Goal: Information Seeking & Learning: Compare options

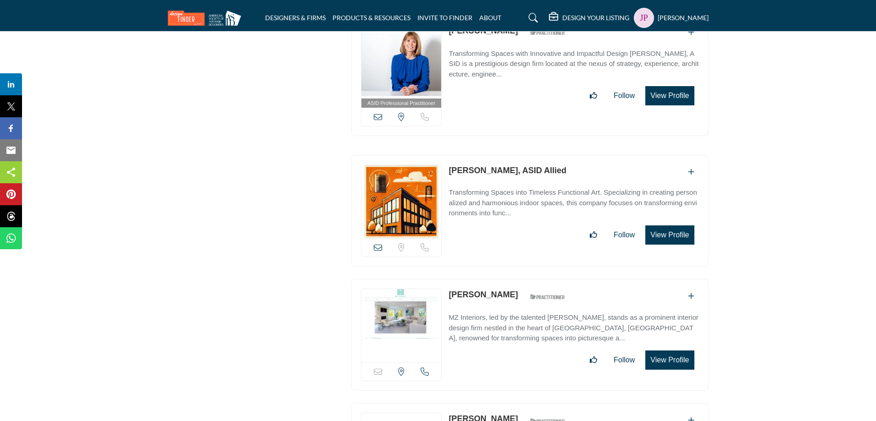
scroll to position [13872, 0]
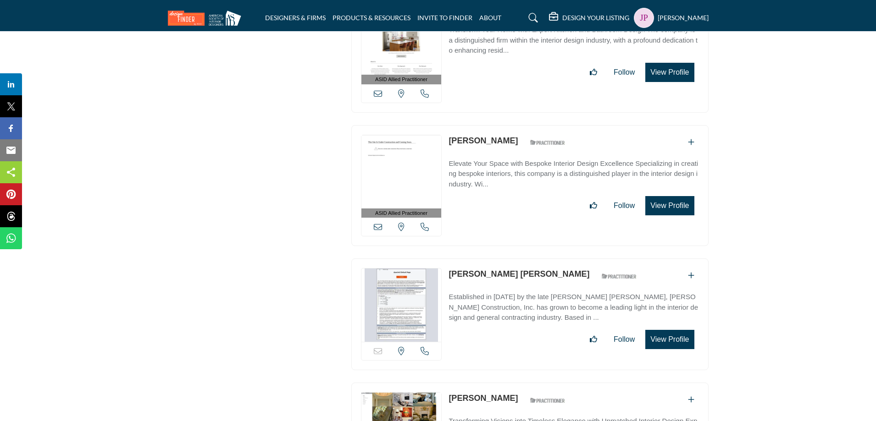
scroll to position [18409, 0]
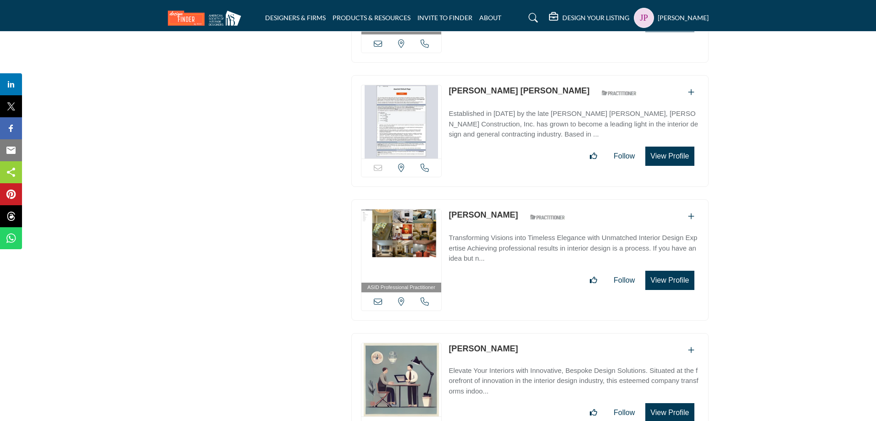
drag, startPoint x: 688, startPoint y: 310, endPoint x: 773, endPoint y: 275, distance: 91.7
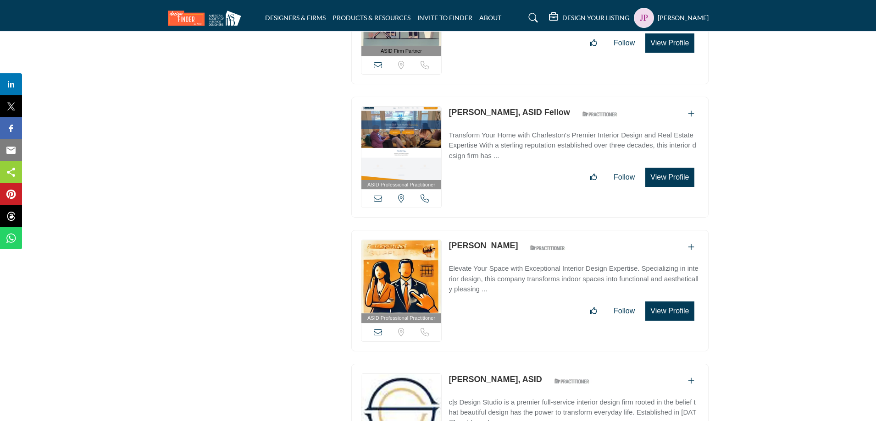
scroll to position [20656, 0]
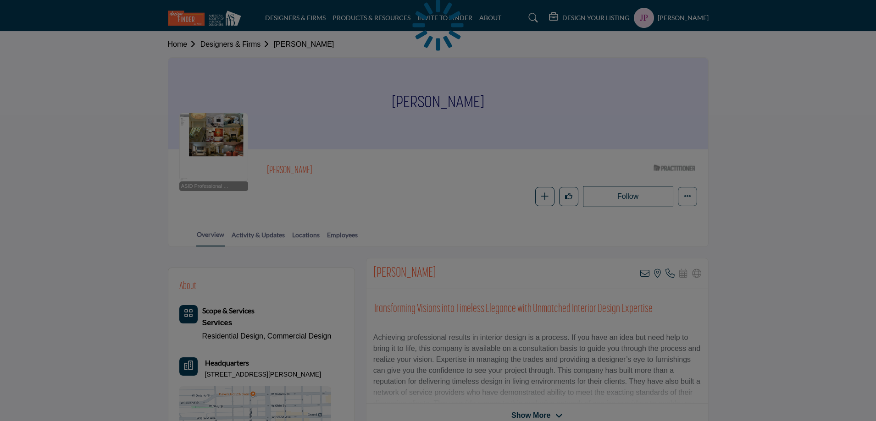
click at [377, 274] on div at bounding box center [438, 210] width 876 height 421
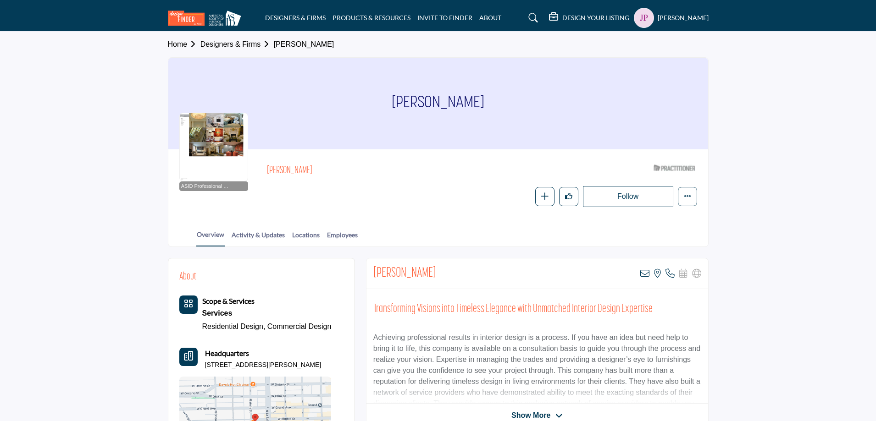
click at [392, 274] on h2 "[PERSON_NAME]" at bounding box center [404, 274] width 63 height 17
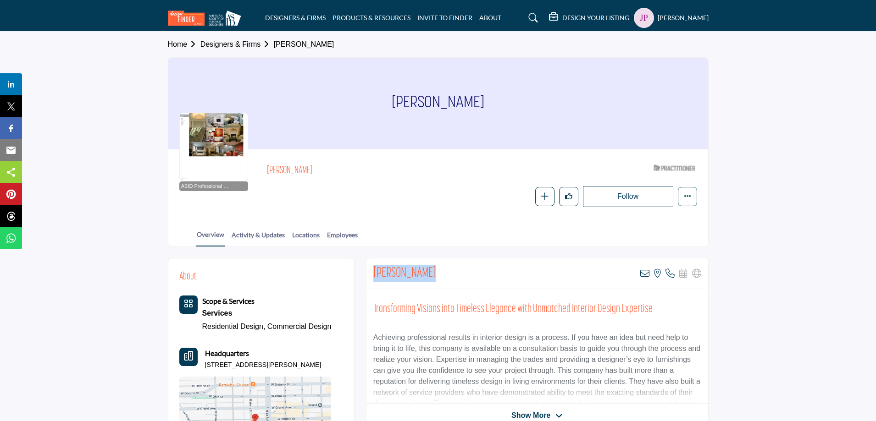
click at [392, 274] on h2 "[PERSON_NAME]" at bounding box center [404, 274] width 63 height 17
copy div "[PERSON_NAME]"
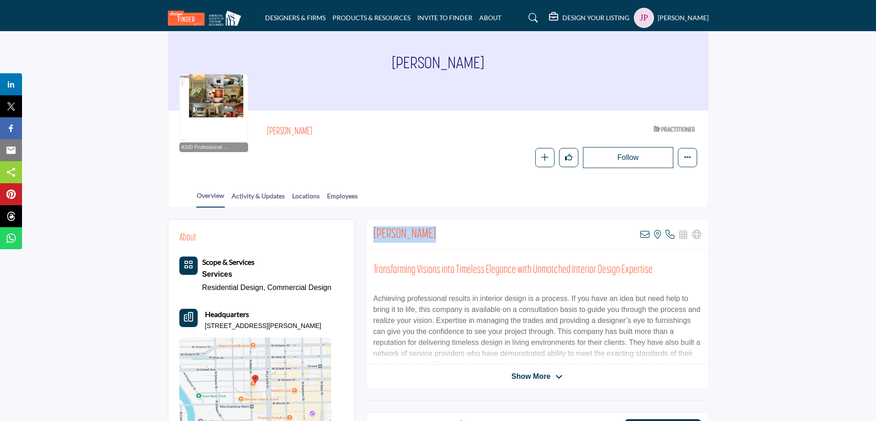
scroll to position [38, 0]
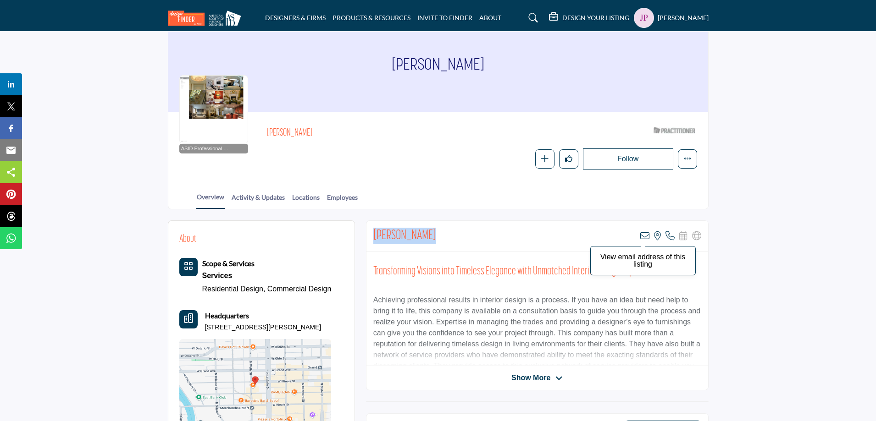
click at [645, 237] on icon at bounding box center [644, 236] width 9 height 9
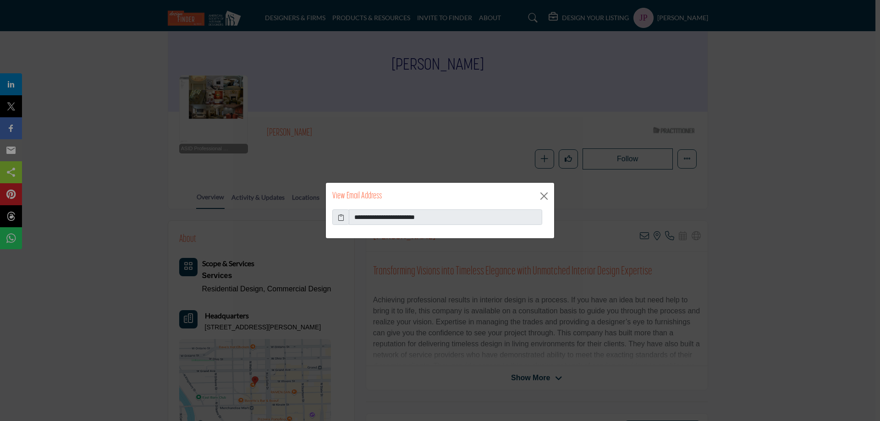
click at [338, 216] on icon at bounding box center [341, 218] width 6 height 10
click at [547, 197] on button "Close" at bounding box center [544, 196] width 14 height 14
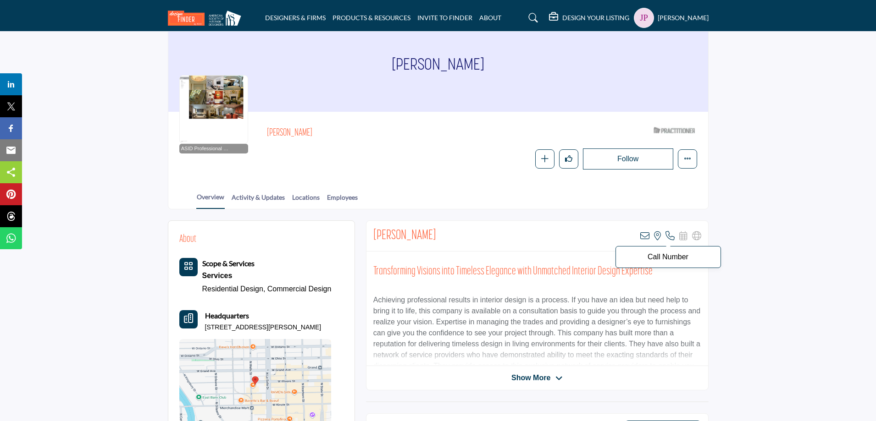
click at [669, 238] on icon at bounding box center [669, 236] width 9 height 9
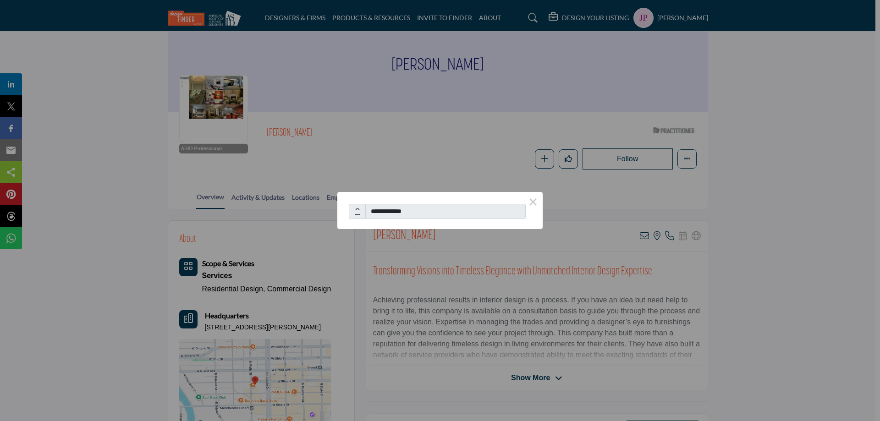
click at [361, 212] on span at bounding box center [357, 212] width 17 height 16
click at [356, 213] on icon at bounding box center [357, 212] width 6 height 10
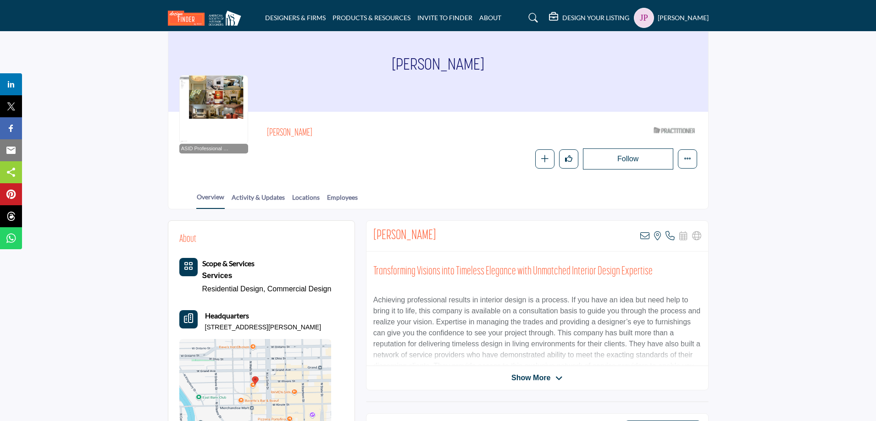
drag, startPoint x: 331, startPoint y: 331, endPoint x: 202, endPoint y: 335, distance: 128.9
click at [202, 335] on div "Scope & Services Services Residential Design, Commercial Design" at bounding box center [255, 344] width 152 height 173
copy p "445 N Wells St Ste 203, 60654-4582, USA"
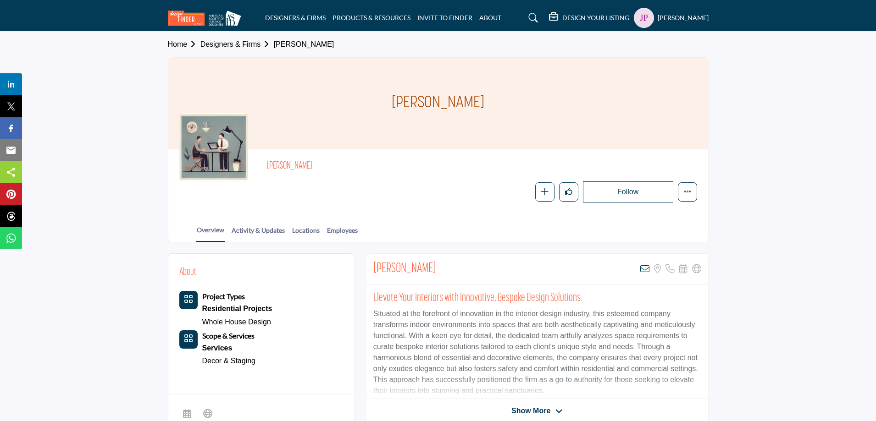
click at [384, 271] on h2 "Zoe Deaton" at bounding box center [404, 269] width 63 height 17
copy div "Zoe Deaton"
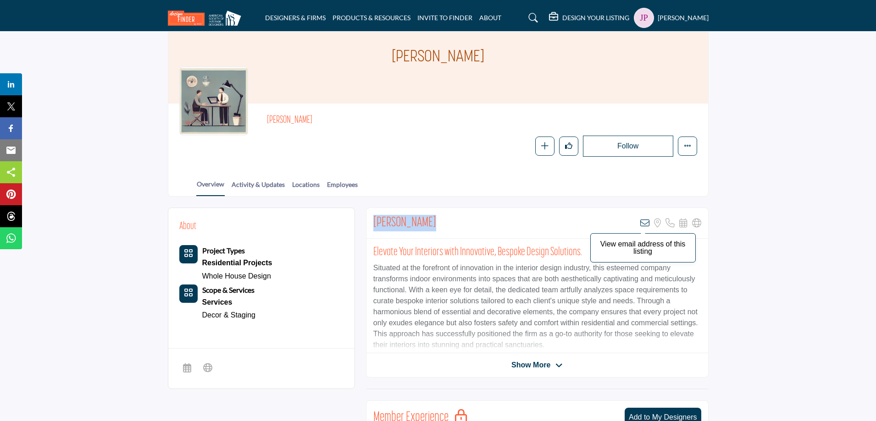
click at [647, 225] on icon at bounding box center [644, 223] width 9 height 9
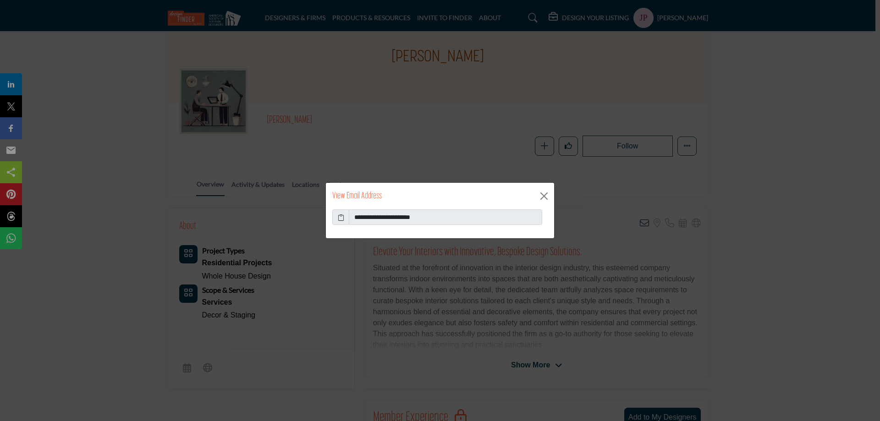
click at [340, 218] on icon at bounding box center [341, 218] width 6 height 10
click at [548, 194] on button "Close" at bounding box center [544, 196] width 14 height 14
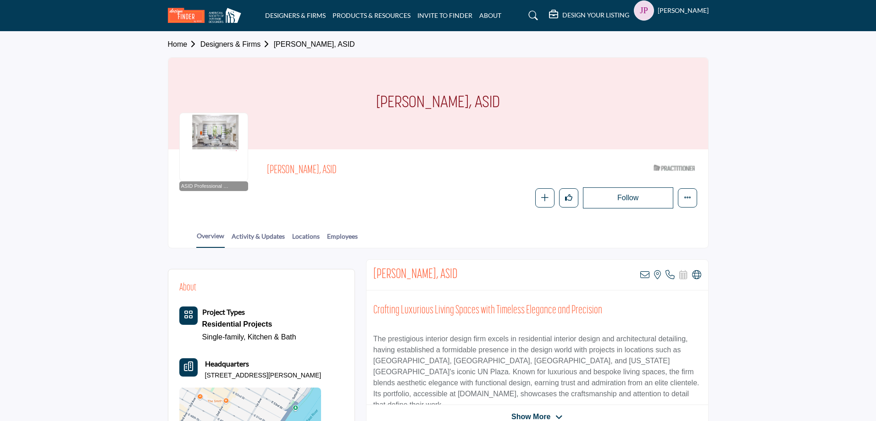
drag, startPoint x: 270, startPoint y: 170, endPoint x: 322, endPoint y: 169, distance: 51.8
click at [322, 169] on span "[PERSON_NAME], ASID" at bounding box center [370, 170] width 207 height 15
copy span "Dominick Rotondi"
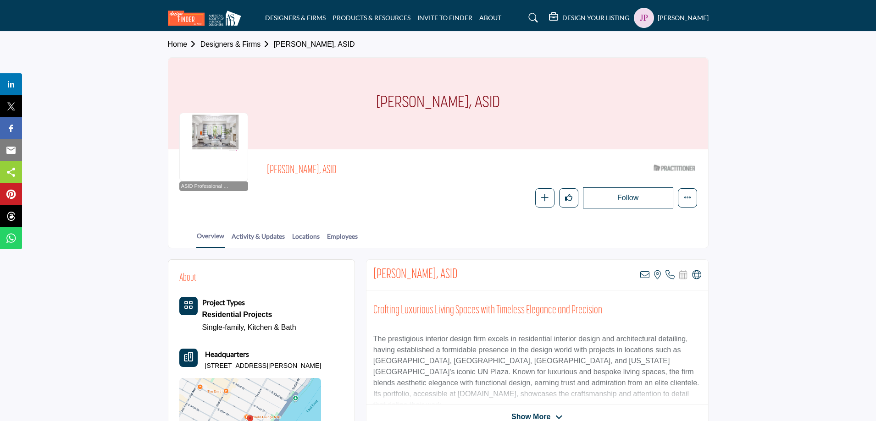
click at [384, 275] on h2 "[PERSON_NAME], ASID" at bounding box center [415, 275] width 84 height 17
click at [384, 275] on h2 "Dominick Rotondi, ASID" at bounding box center [415, 275] width 84 height 17
click at [371, 273] on div "Dominick Rotondi, ASID View email address of this listing View the location of …" at bounding box center [537, 275] width 342 height 31
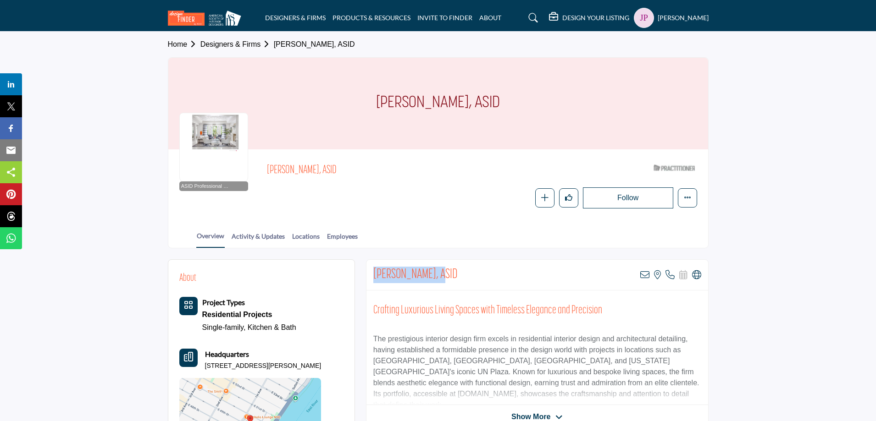
drag, startPoint x: 374, startPoint y: 274, endPoint x: 439, endPoint y: 272, distance: 65.1
click at [439, 272] on h2 "Dominick Rotondi, ASID" at bounding box center [415, 275] width 84 height 17
copy h2 "Dominick Rotondi"
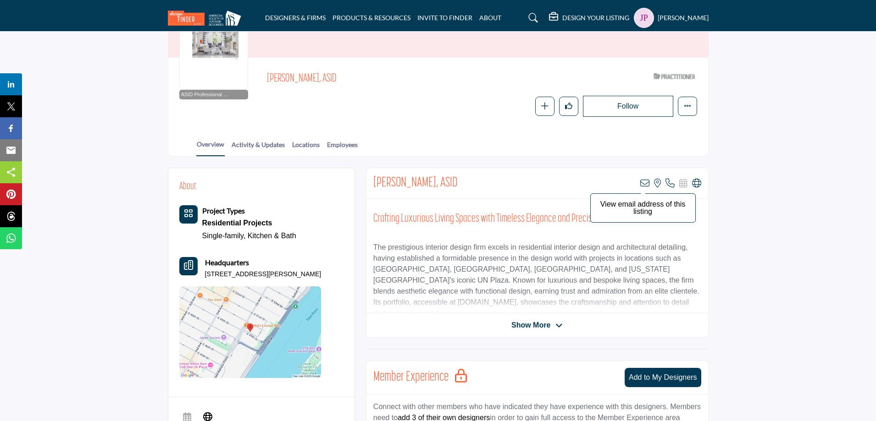
click at [642, 181] on icon at bounding box center [644, 183] width 9 height 9
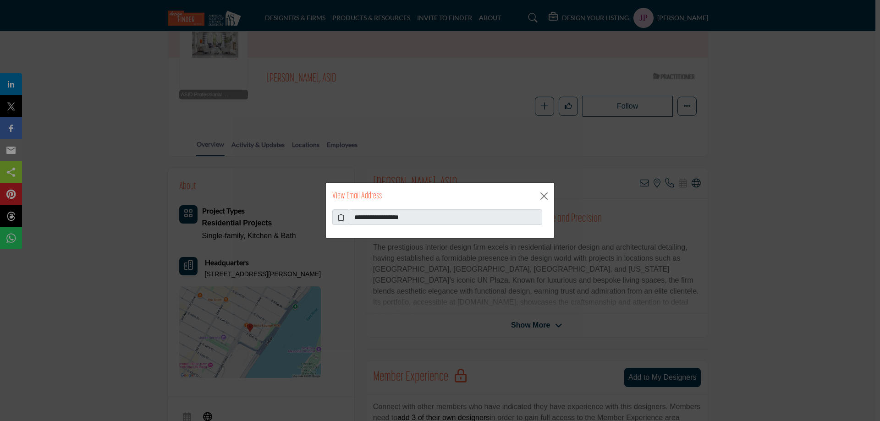
click at [343, 219] on icon at bounding box center [341, 218] width 6 height 10
click at [542, 193] on button "Close" at bounding box center [544, 196] width 14 height 14
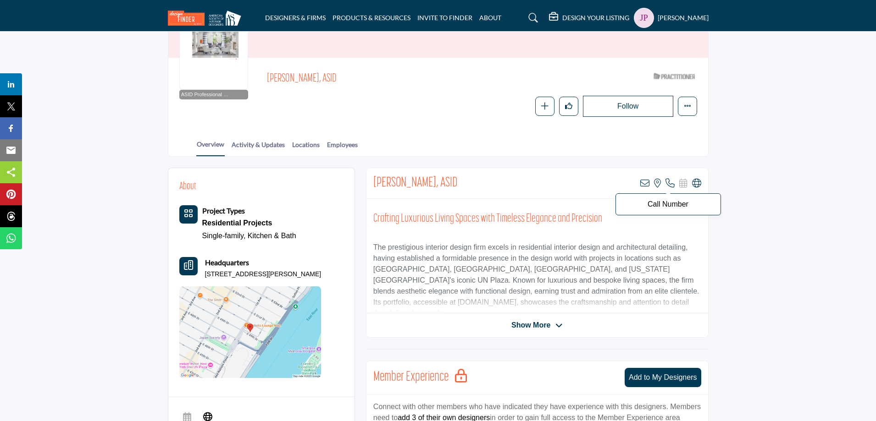
click at [668, 184] on icon at bounding box center [669, 183] width 9 height 9
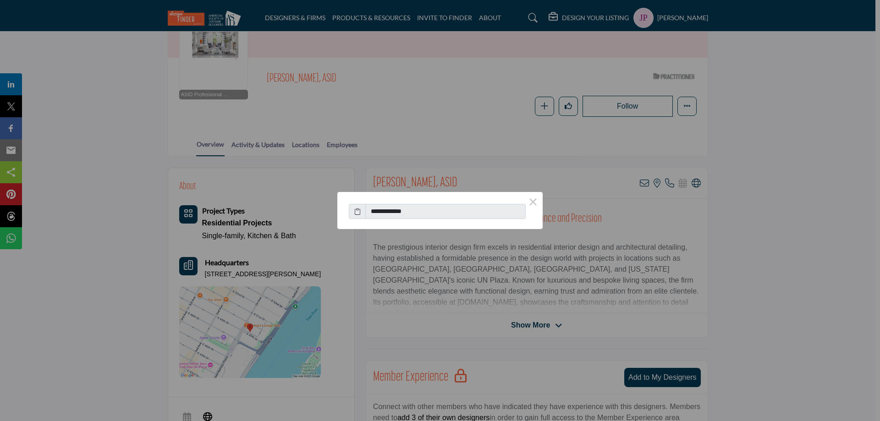
click at [359, 211] on icon at bounding box center [357, 212] width 6 height 10
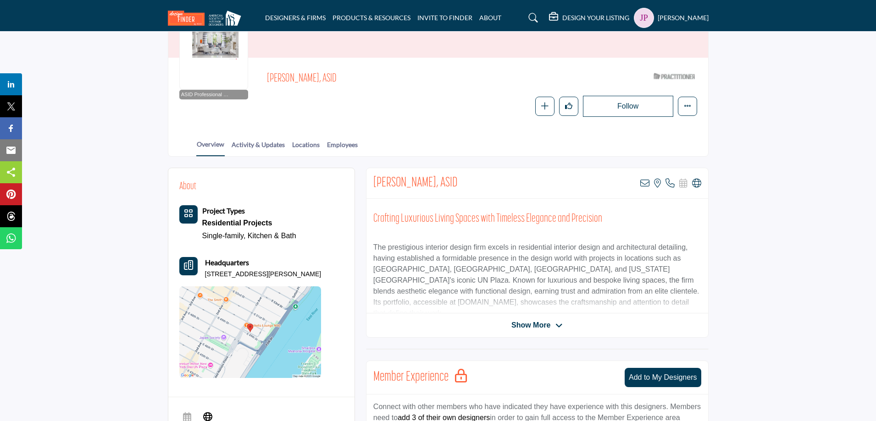
drag, startPoint x: 205, startPoint y: 276, endPoint x: 318, endPoint y: 275, distance: 113.3
click at [318, 275] on p "10 Mitchell Pl Apt 5E, 10017-1863, USA" at bounding box center [263, 274] width 116 height 9
copy p "10 Mitchell Pl Apt 5E, 10017-1863, USA"
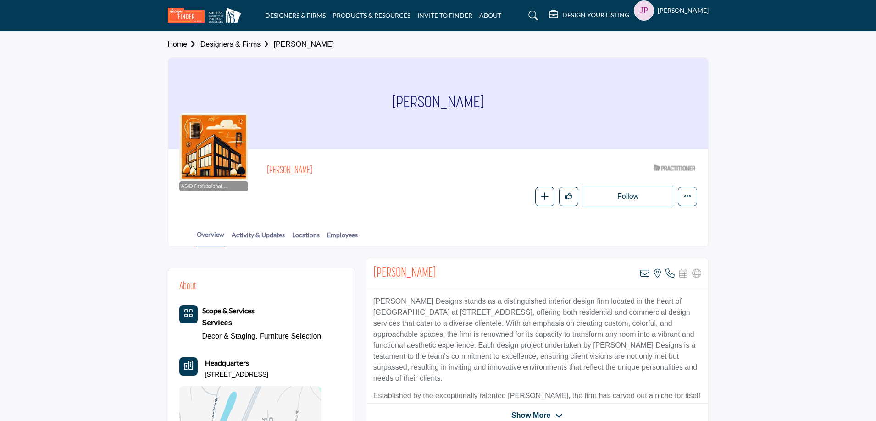
click at [0, 0] on div at bounding box center [0, 0] width 0 height 0
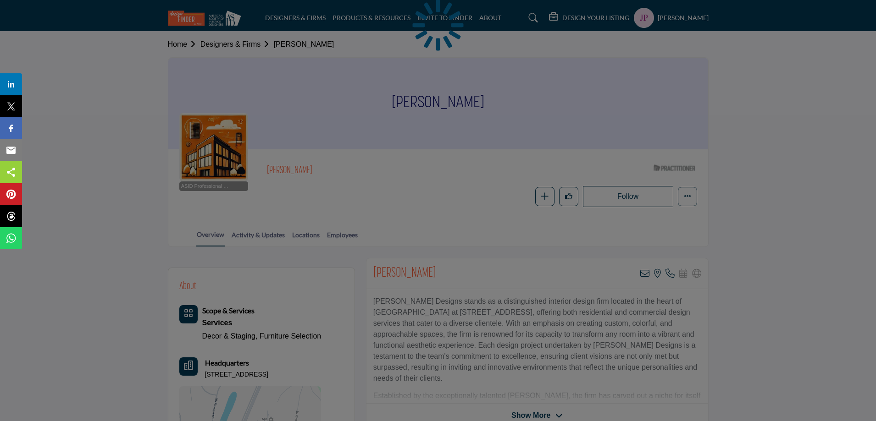
click at [286, 168] on div at bounding box center [438, 210] width 876 height 421
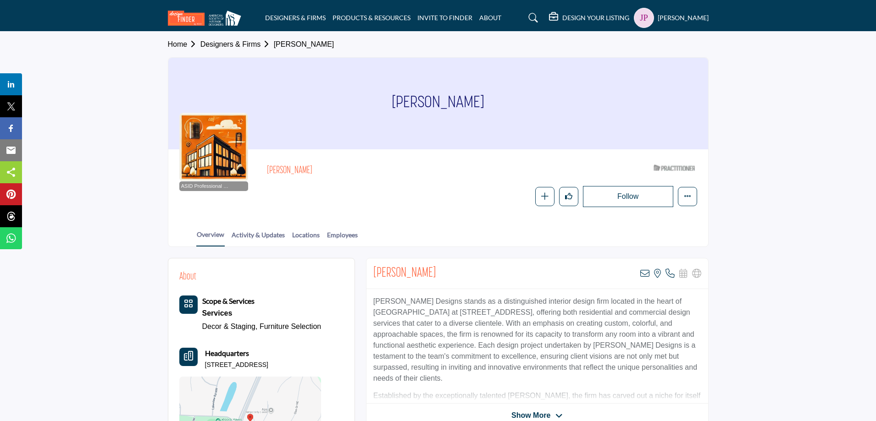
click at [286, 168] on h2 "Gretchen Stokey" at bounding box center [393, 171] width 252 height 12
copy div "Gretchen Stokey"
click at [645, 275] on icon at bounding box center [644, 273] width 9 height 9
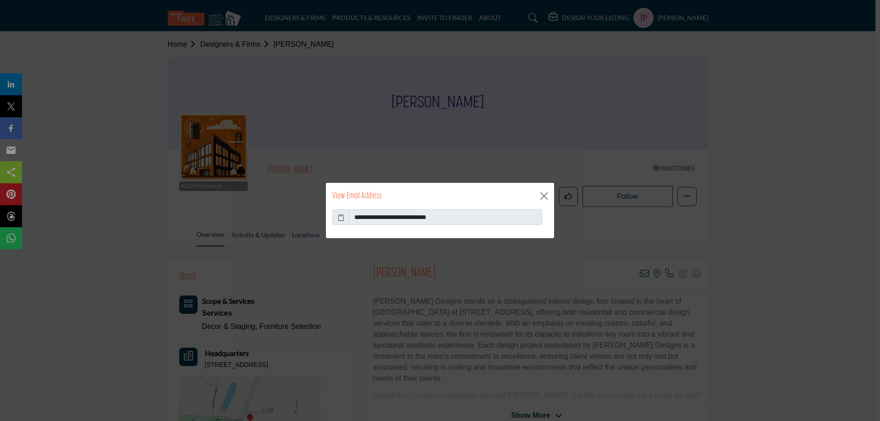
click at [340, 218] on icon at bounding box center [341, 218] width 6 height 10
click at [547, 196] on button "Close" at bounding box center [544, 196] width 14 height 14
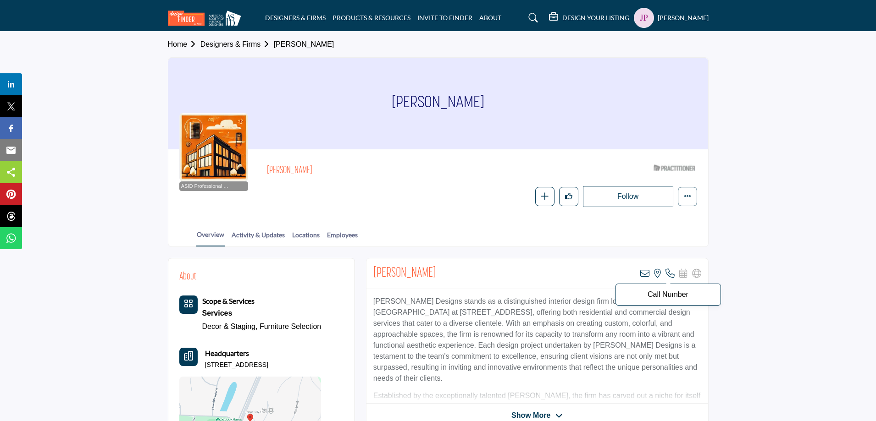
click at [672, 275] on icon at bounding box center [669, 273] width 9 height 9
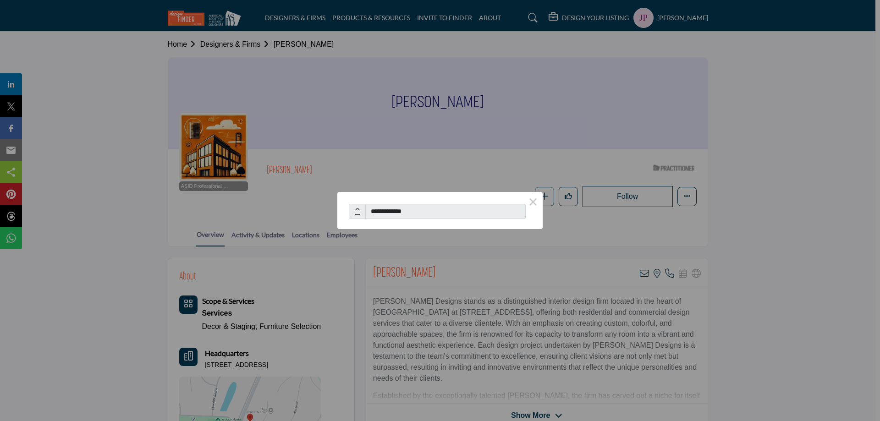
click at [359, 214] on icon at bounding box center [357, 212] width 6 height 10
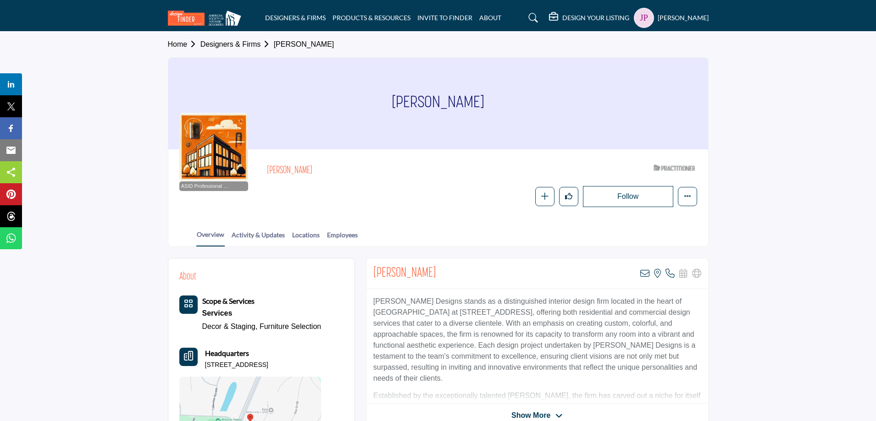
drag, startPoint x: 322, startPoint y: 367, endPoint x: 203, endPoint y: 367, distance: 119.2
click at [203, 367] on div "About Scope & Services Services Decor & Staging, Furniture Selection Headquarte…" at bounding box center [261, 369] width 164 height 199
copy p "1001 N Broadway St, 44663-1358, USA"
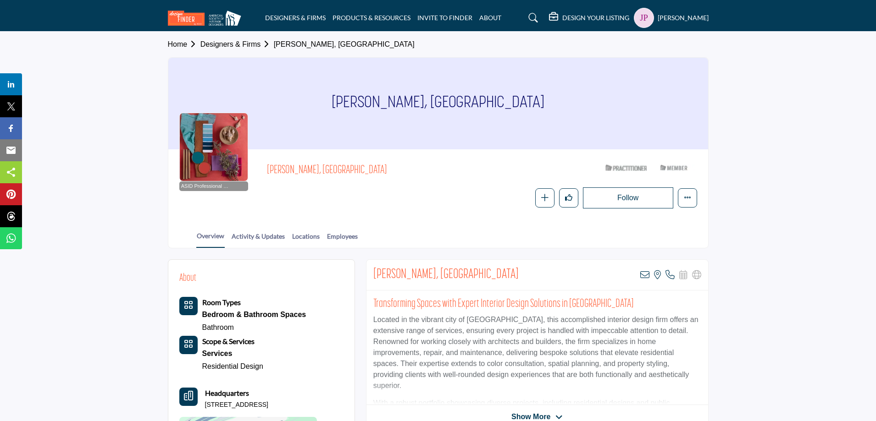
click at [405, 273] on h2 "[PERSON_NAME], [GEOGRAPHIC_DATA]" at bounding box center [445, 275] width 145 height 17
click at [405, 277] on h2 "[PERSON_NAME], [GEOGRAPHIC_DATA]" at bounding box center [445, 275] width 145 height 17
drag, startPoint x: 374, startPoint y: 276, endPoint x: 432, endPoint y: 278, distance: 58.7
click at [432, 278] on h2 "[PERSON_NAME], [GEOGRAPHIC_DATA]" at bounding box center [445, 275] width 145 height 17
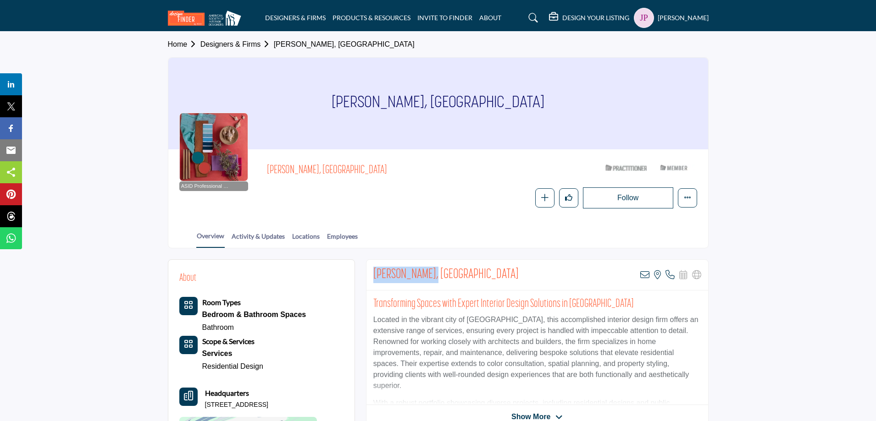
copy h2 "[PERSON_NAME]"
click at [644, 273] on icon at bounding box center [644, 275] width 9 height 9
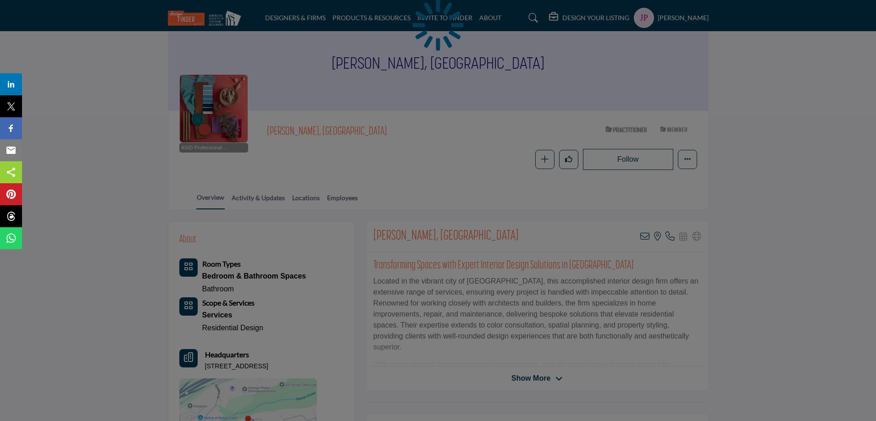
scroll to position [92, 0]
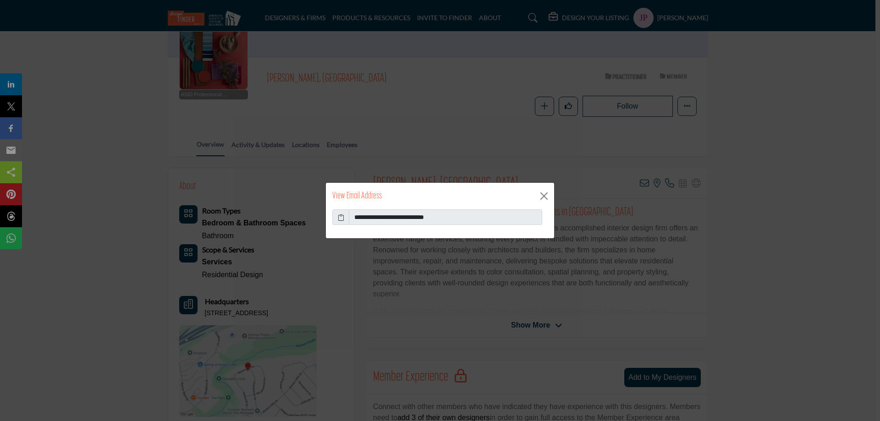
click at [343, 221] on icon at bounding box center [341, 218] width 6 height 10
click at [546, 196] on button "Close" at bounding box center [544, 196] width 14 height 14
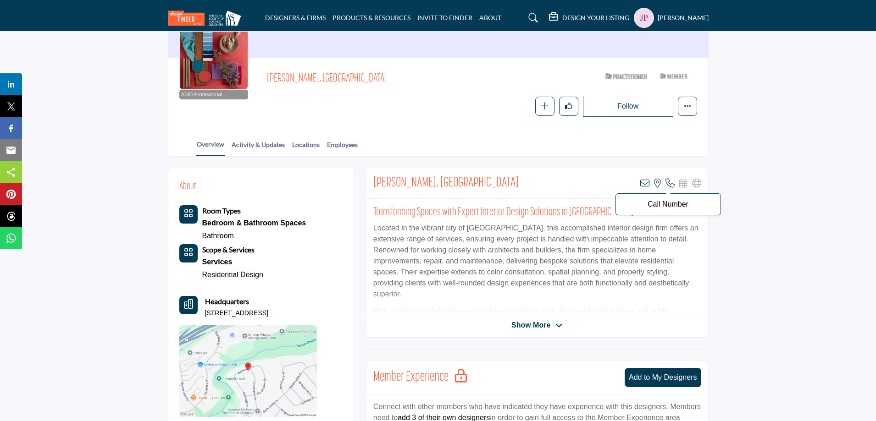
click at [671, 182] on icon at bounding box center [669, 183] width 9 height 9
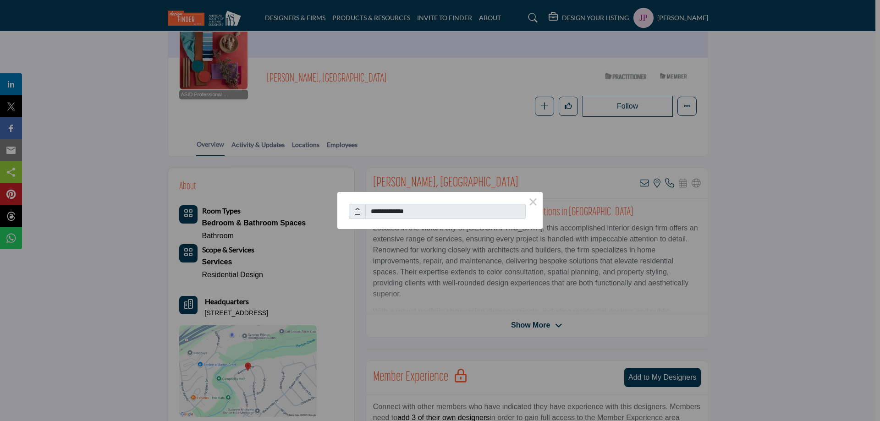
click at [359, 216] on icon at bounding box center [357, 212] width 6 height 10
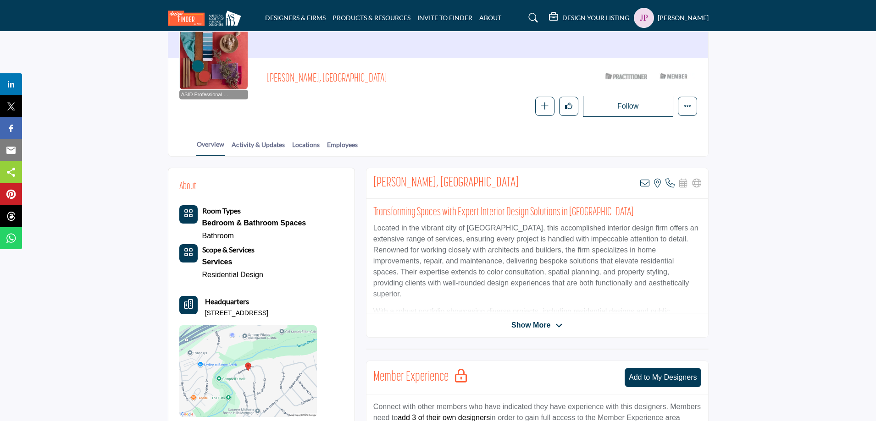
drag, startPoint x: 205, startPoint y: 314, endPoint x: 315, endPoint y: 317, distance: 110.6
click at [268, 317] on p "[STREET_ADDRESS]" at bounding box center [236, 313] width 63 height 9
copy p "[STREET_ADDRESS]"
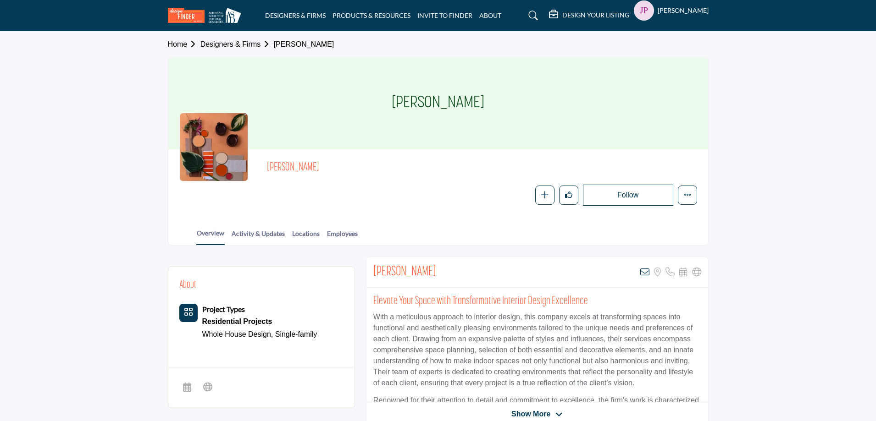
click at [0, 0] on div at bounding box center [0, 0] width 0 height 0
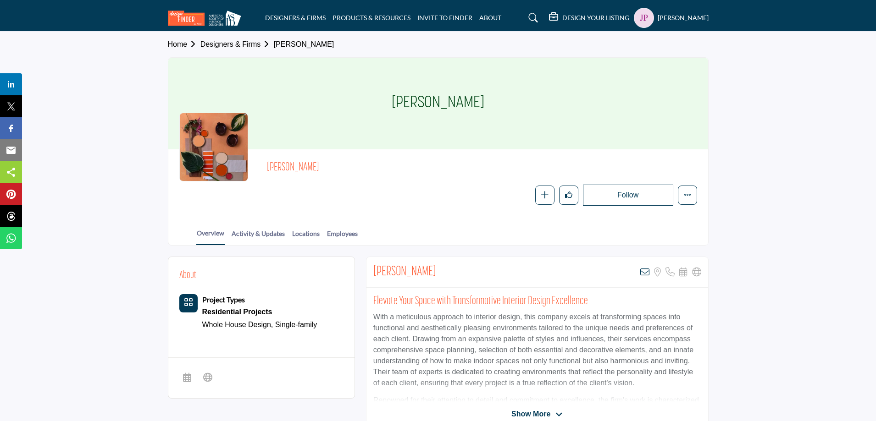
click at [410, 272] on h2 "[PERSON_NAME]" at bounding box center [404, 272] width 63 height 17
copy div "[PERSON_NAME]"
click at [647, 271] on icon at bounding box center [644, 272] width 9 height 9
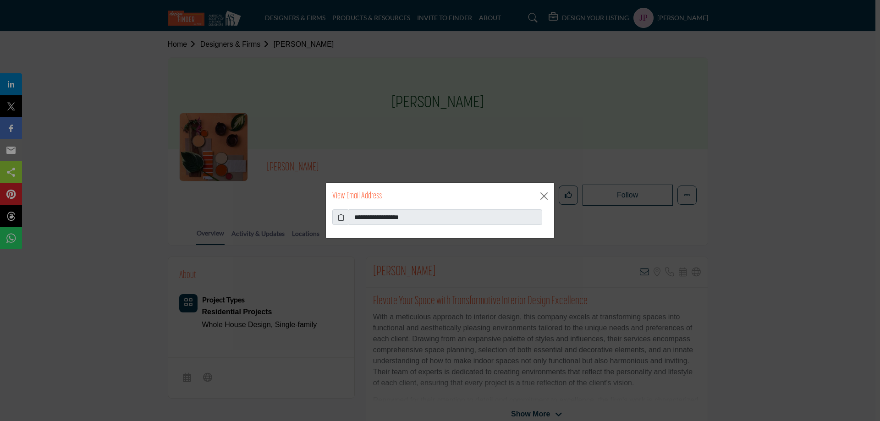
click at [343, 220] on icon at bounding box center [341, 218] width 6 height 10
click at [542, 193] on button "Close" at bounding box center [544, 196] width 14 height 14
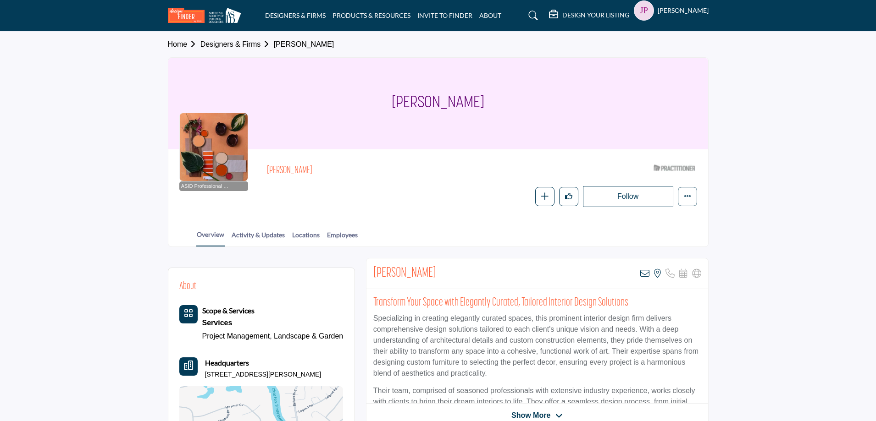
click at [410, 272] on h2 "[PERSON_NAME]" at bounding box center [404, 274] width 63 height 17
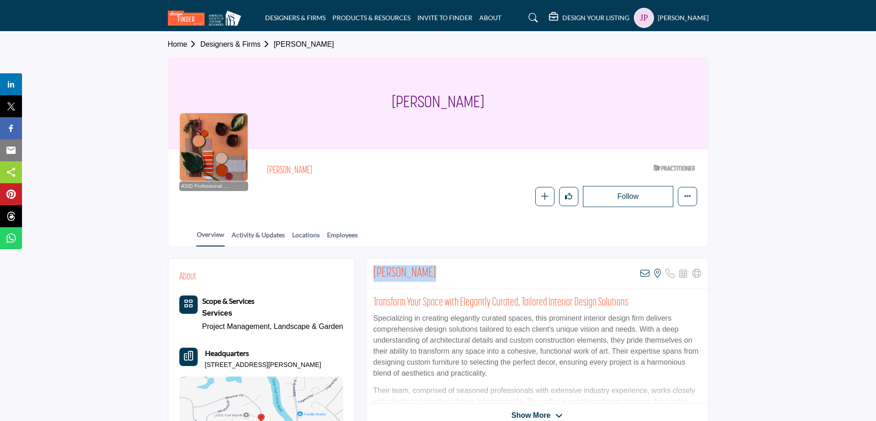
drag, startPoint x: 204, startPoint y: 366, endPoint x: 313, endPoint y: 369, distance: 109.6
click at [313, 369] on div "Headquarters [STREET_ADDRESS][PERSON_NAME]" at bounding box center [261, 359] width 164 height 22
copy p "[STREET_ADDRESS][PERSON_NAME]"
click at [644, 275] on icon at bounding box center [644, 273] width 9 height 9
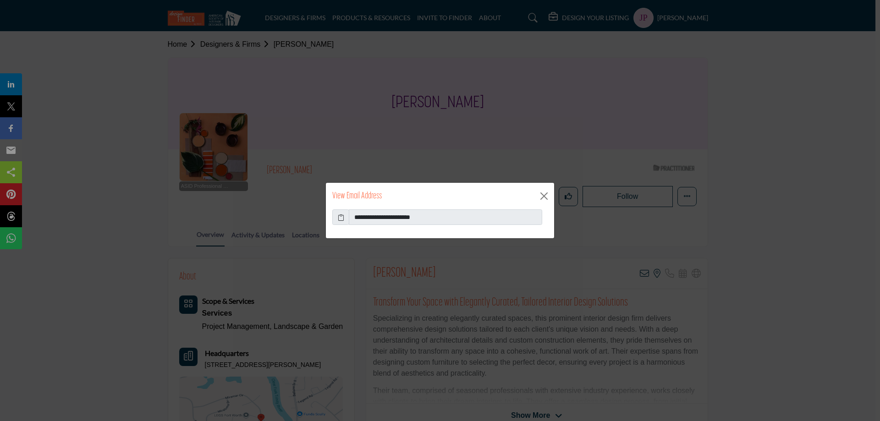
click at [343, 218] on icon at bounding box center [341, 218] width 6 height 10
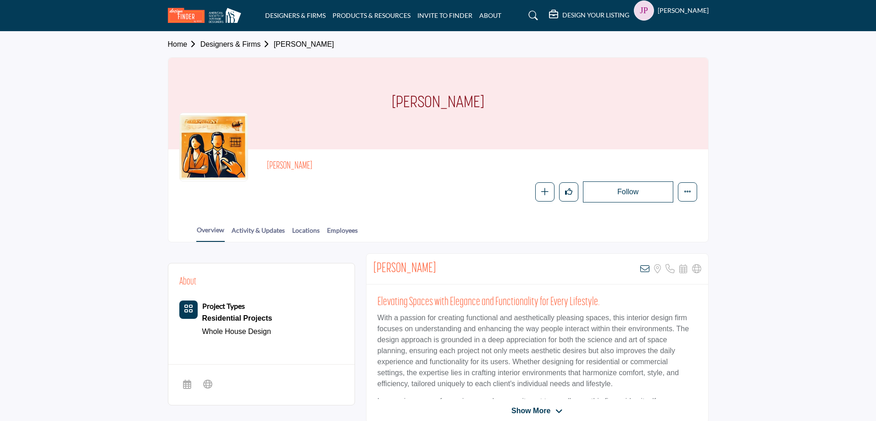
click at [394, 270] on h2 "Dereck Cinto" at bounding box center [404, 269] width 63 height 17
copy div "Dereck Cinto"
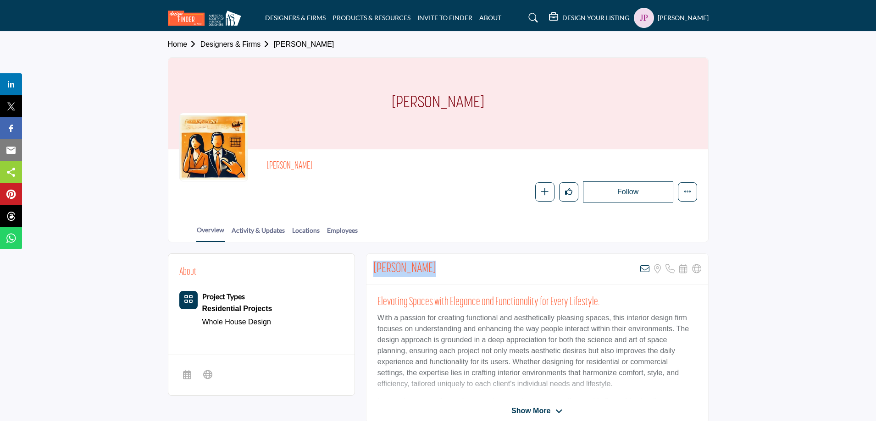
click at [643, 270] on icon at bounding box center [644, 269] width 9 height 9
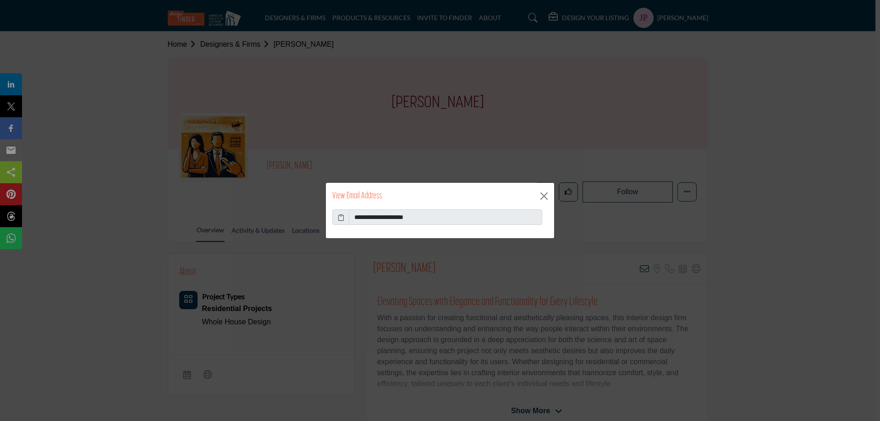
click at [339, 218] on icon at bounding box center [341, 218] width 6 height 10
click at [545, 193] on button "Close" at bounding box center [544, 196] width 14 height 14
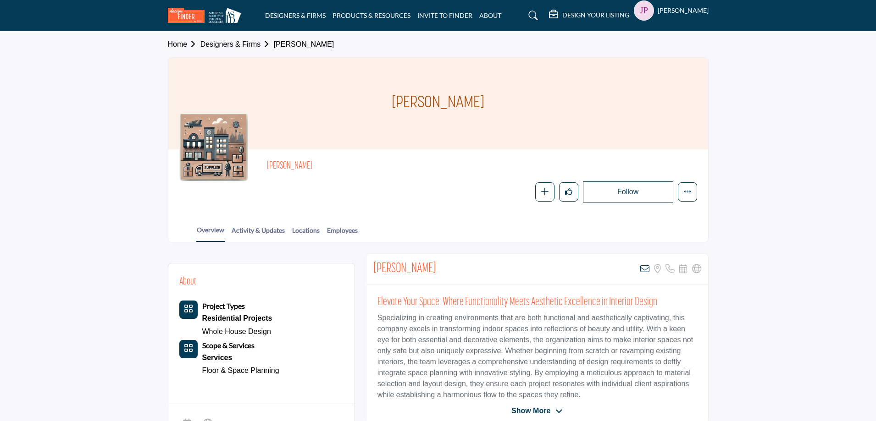
click at [392, 267] on h2 "[PERSON_NAME]" at bounding box center [404, 269] width 63 height 17
click at [392, 267] on body "DESIGNERS & FIRMS PRODUCTS & RESOURCES INVITE TO FINDER ABOUT" at bounding box center [438, 301] width 876 height 602
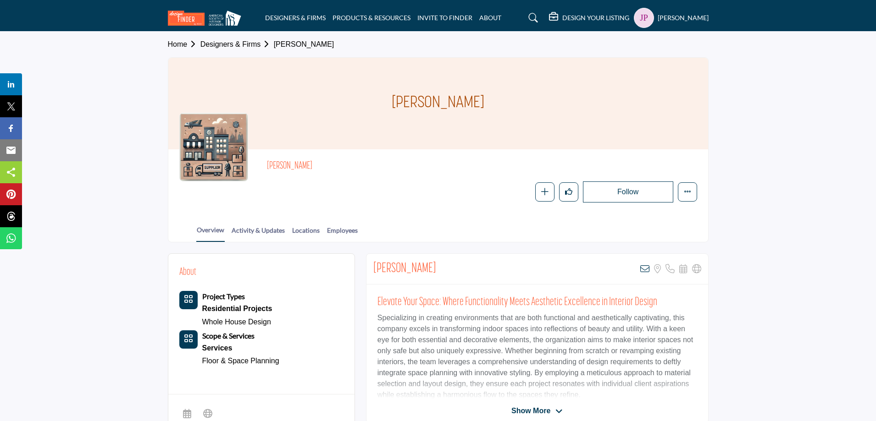
drag, startPoint x: 393, startPoint y: 266, endPoint x: 426, endPoint y: 279, distance: 35.6
click at [437, 281] on div "Debby Katz View email address of this listing Sorry, but we don't have a locati…" at bounding box center [537, 269] width 342 height 31
click at [398, 271] on h2 "Debby Katz" at bounding box center [404, 269] width 63 height 17
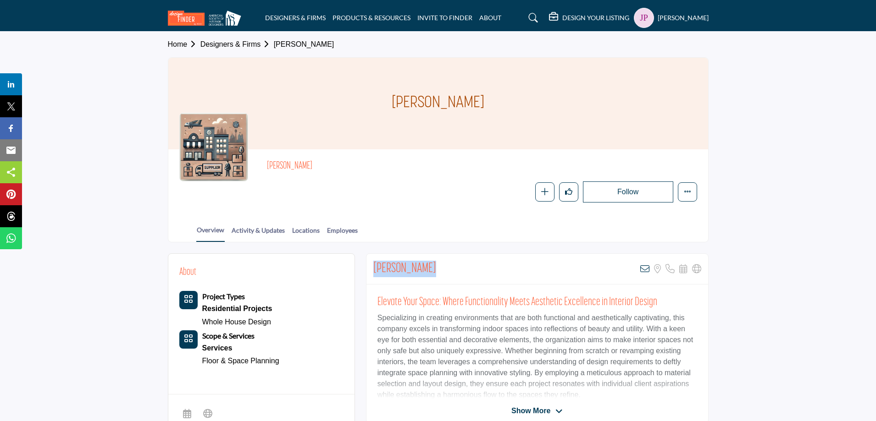
copy div "Debby Katz"
click at [645, 270] on icon at bounding box center [644, 269] width 9 height 9
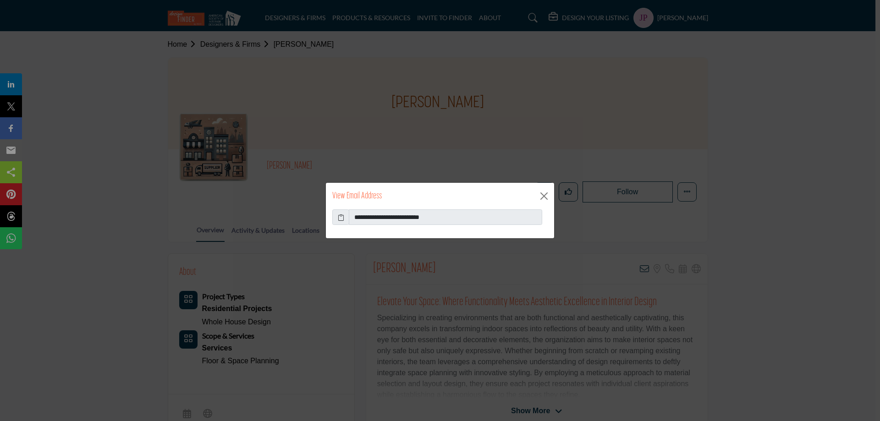
click at [340, 220] on icon at bounding box center [341, 218] width 6 height 10
click at [542, 195] on button "Close" at bounding box center [544, 196] width 14 height 14
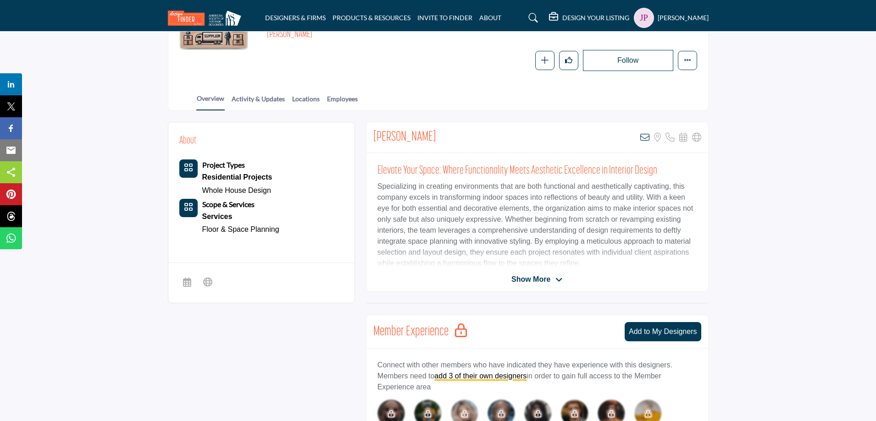
scroll to position [138, 0]
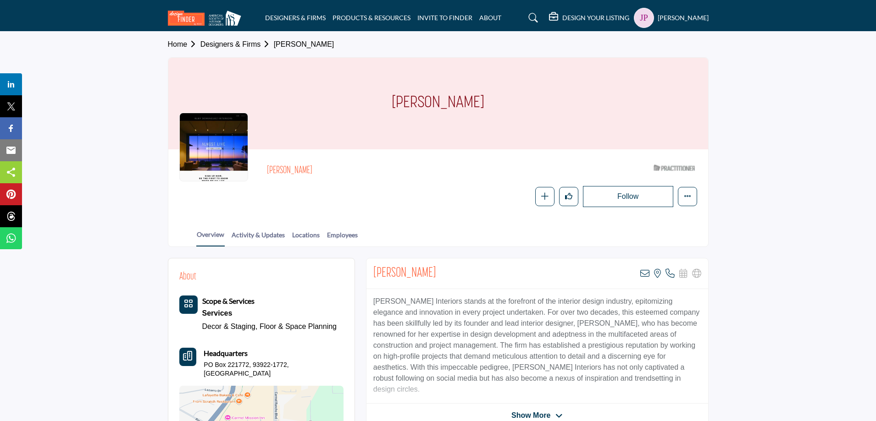
drag, startPoint x: 438, startPoint y: 275, endPoint x: 370, endPoint y: 278, distance: 67.9
click at [370, 278] on div "Ruby Dominguez View email address of this listing View the location of this lis…" at bounding box center [537, 274] width 342 height 31
copy h2 "Ruby Dominguez"
click at [647, 272] on icon at bounding box center [644, 273] width 9 height 9
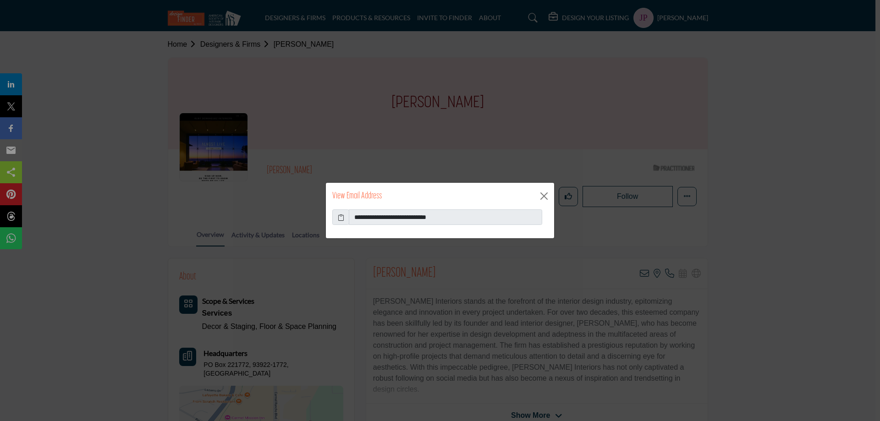
click at [342, 217] on icon at bounding box center [341, 218] width 6 height 10
click at [542, 196] on button "Close" at bounding box center [544, 196] width 14 height 14
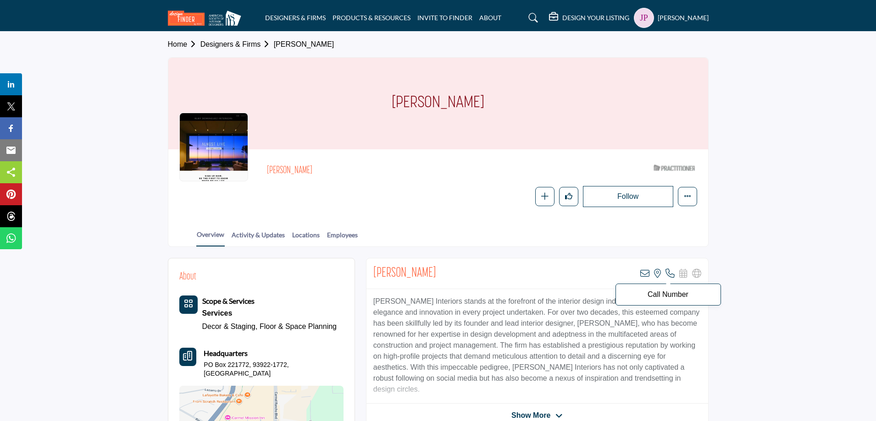
click at [669, 272] on icon at bounding box center [669, 273] width 9 height 9
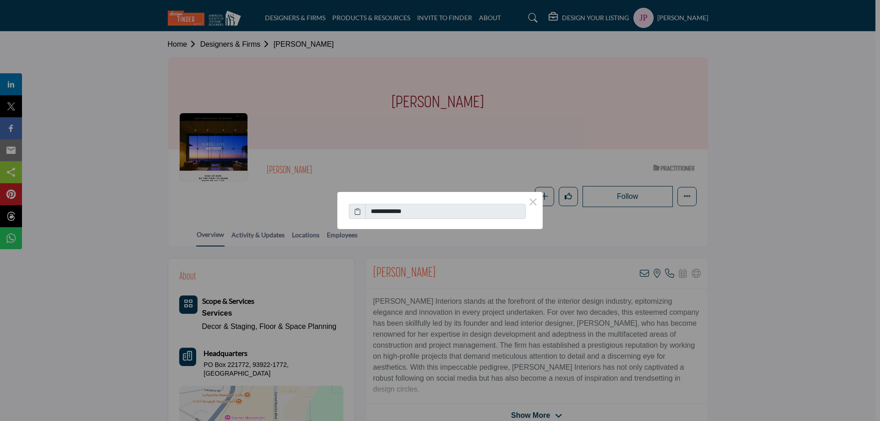
click at [361, 215] on span at bounding box center [357, 212] width 17 height 16
click at [357, 210] on icon at bounding box center [357, 212] width 6 height 10
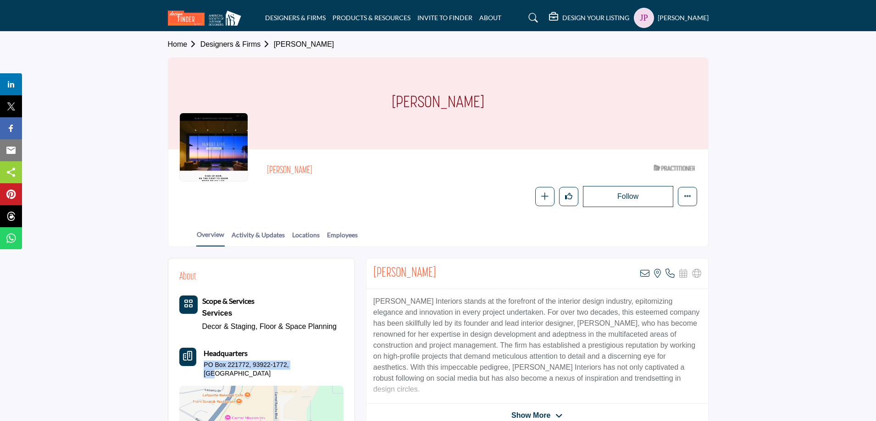
drag, startPoint x: 308, startPoint y: 366, endPoint x: 203, endPoint y: 364, distance: 105.5
click at [203, 364] on div "Headquarters PO Box 221772, 93922-1772, USA" at bounding box center [261, 363] width 164 height 31
copy p "PO Box 221772, 93922-1772, USA"
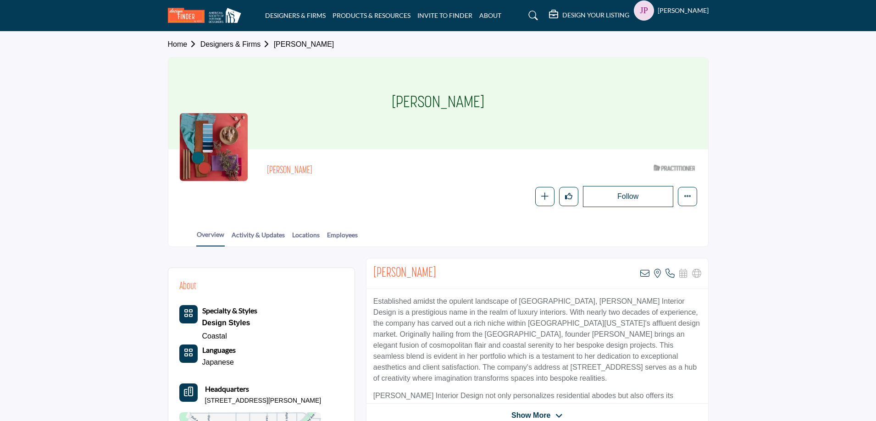
click at [286, 172] on h2 "Ann Shumbo" at bounding box center [393, 171] width 252 height 12
copy div "Ann Shumbo"
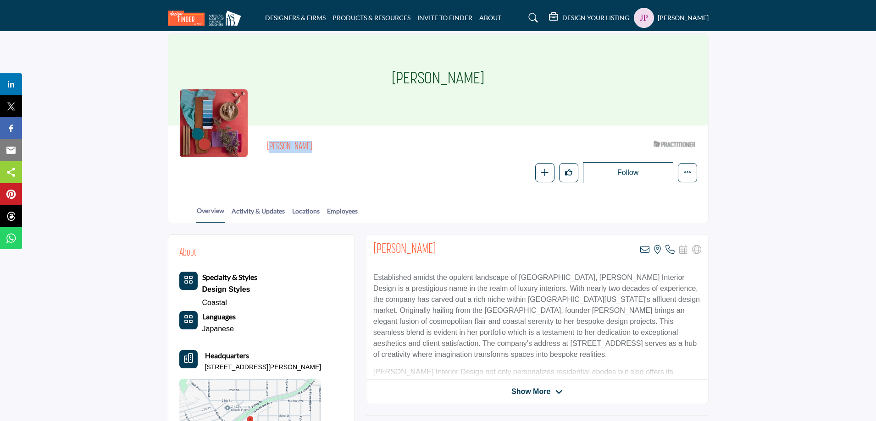
scroll to position [46, 0]
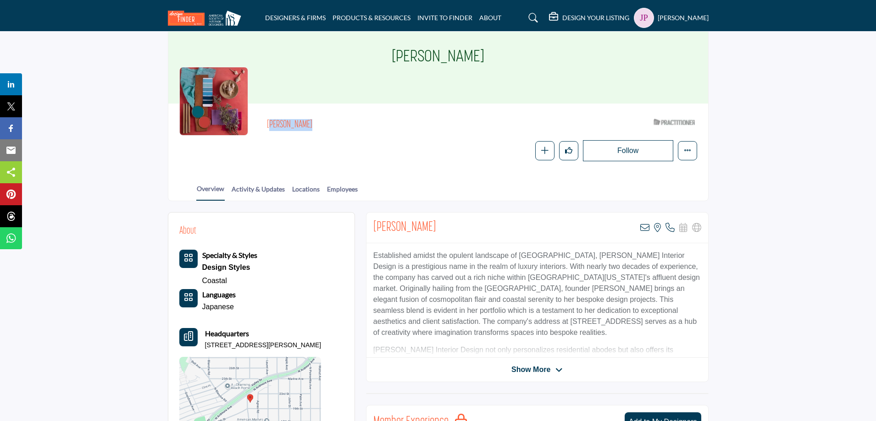
drag, startPoint x: 314, startPoint y: 347, endPoint x: 200, endPoint y: 350, distance: 113.8
click at [200, 350] on div "Headquarters 2000 Flournoy Rd, 90266-2535, USA" at bounding box center [250, 339] width 142 height 22
copy p "2000 Flournoy Rd, 90266-2535, USA"
click at [641, 228] on icon at bounding box center [644, 227] width 9 height 9
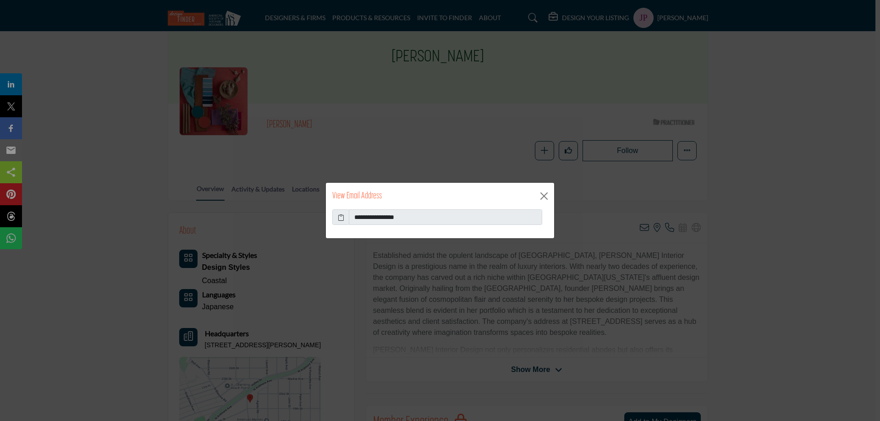
click at [342, 218] on icon at bounding box center [341, 218] width 6 height 10
click at [543, 194] on button "Close" at bounding box center [544, 196] width 14 height 14
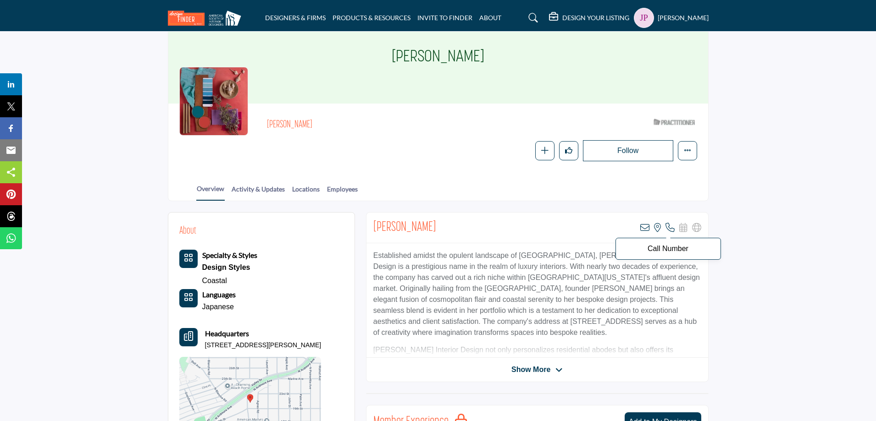
click at [668, 228] on icon at bounding box center [669, 227] width 9 height 9
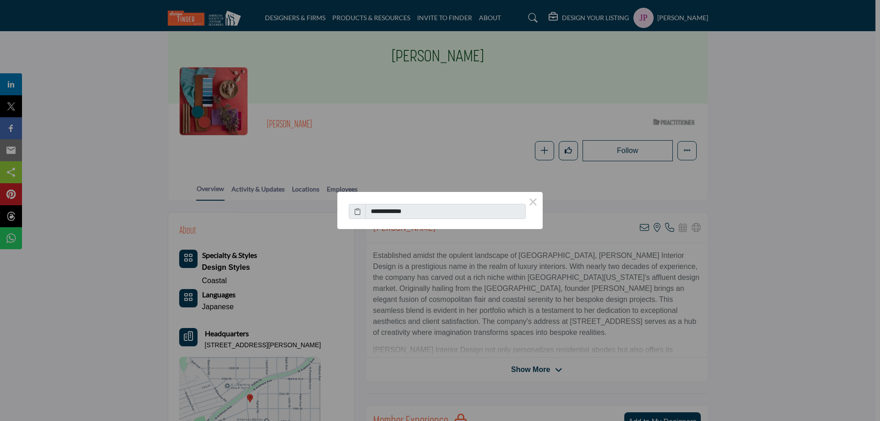
click at [355, 210] on icon at bounding box center [357, 212] width 6 height 10
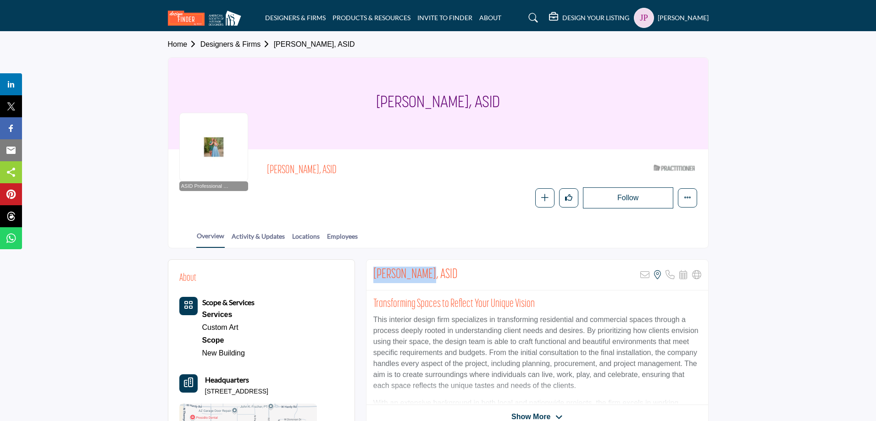
drag, startPoint x: 423, startPoint y: 274, endPoint x: 367, endPoint y: 279, distance: 56.2
click at [367, 279] on div "[PERSON_NAME], ASID Sorry, but this listing is on a subscription plan which doe…" at bounding box center [537, 275] width 342 height 31
copy h2 "[PERSON_NAME]"
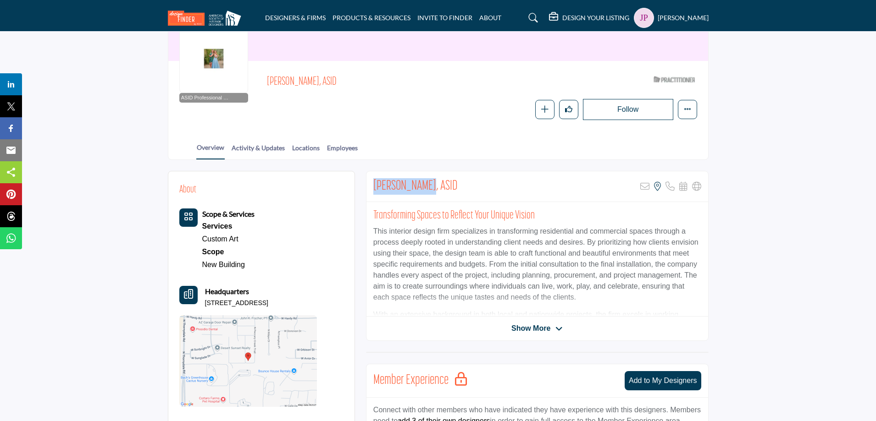
scroll to position [92, 0]
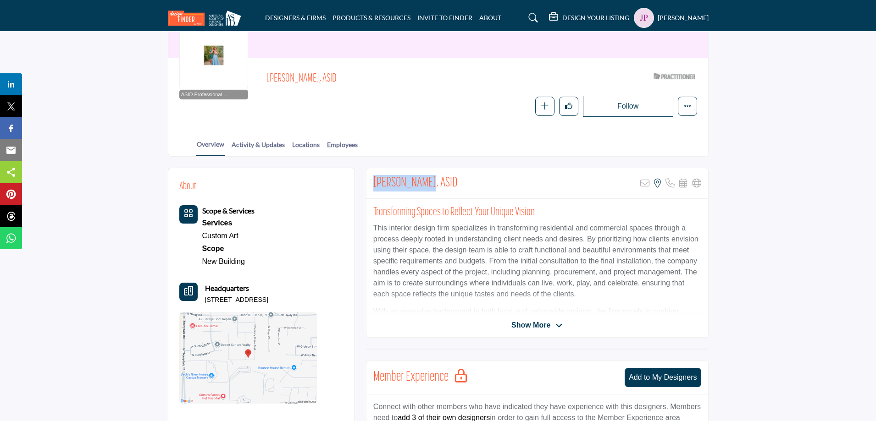
drag, startPoint x: 326, startPoint y: 299, endPoint x: 205, endPoint y: 300, distance: 121.1
click at [205, 300] on div "About Scope & Services Services Custom Art Scope" at bounding box center [261, 291] width 164 height 225
copy p "[STREET_ADDRESS]"
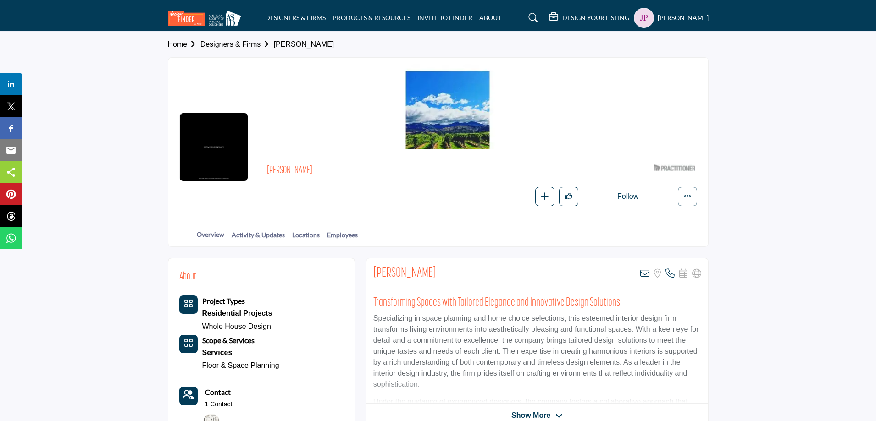
click at [409, 276] on h2 "Shirley Retter" at bounding box center [404, 274] width 63 height 17
copy div "Shirley Retter"
click at [648, 275] on icon at bounding box center [644, 273] width 9 height 9
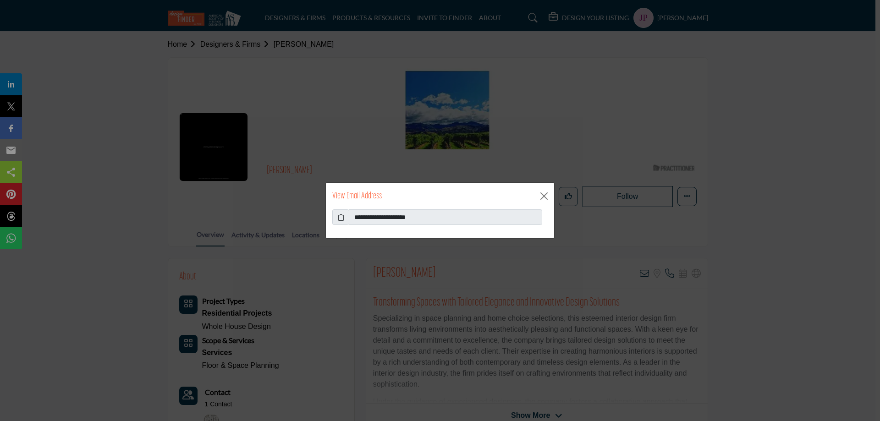
click at [337, 218] on span at bounding box center [340, 218] width 17 height 16
click at [342, 218] on icon at bounding box center [341, 218] width 6 height 10
click at [542, 194] on button "Close" at bounding box center [544, 196] width 14 height 14
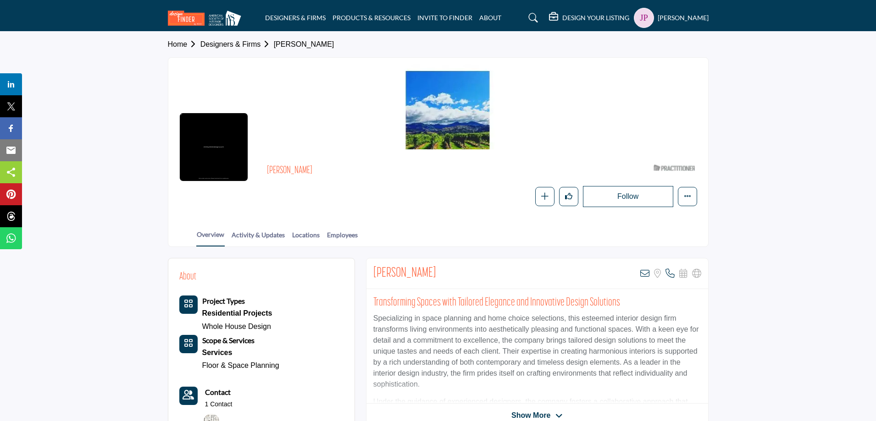
click at [671, 276] on icon at bounding box center [669, 273] width 9 height 9
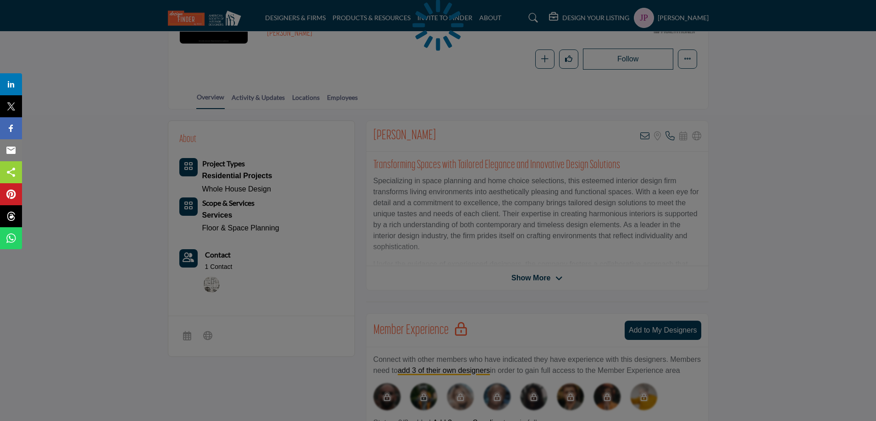
scroll to position [92, 0]
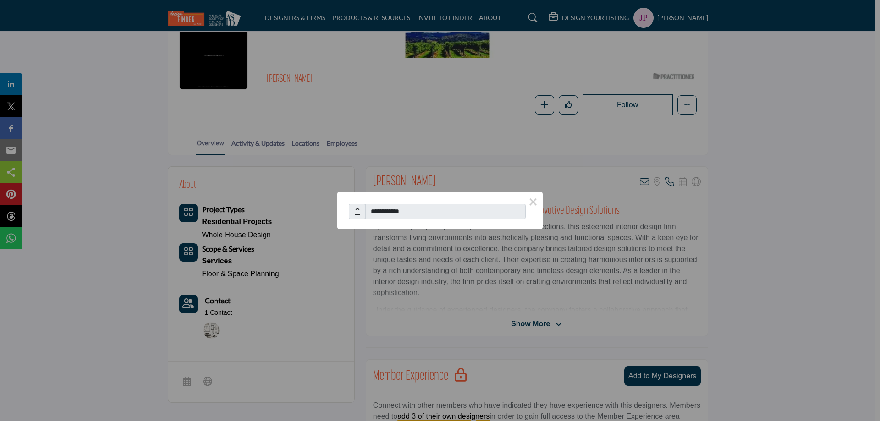
click at [353, 208] on span at bounding box center [357, 212] width 17 height 16
click at [356, 211] on icon at bounding box center [357, 212] width 6 height 10
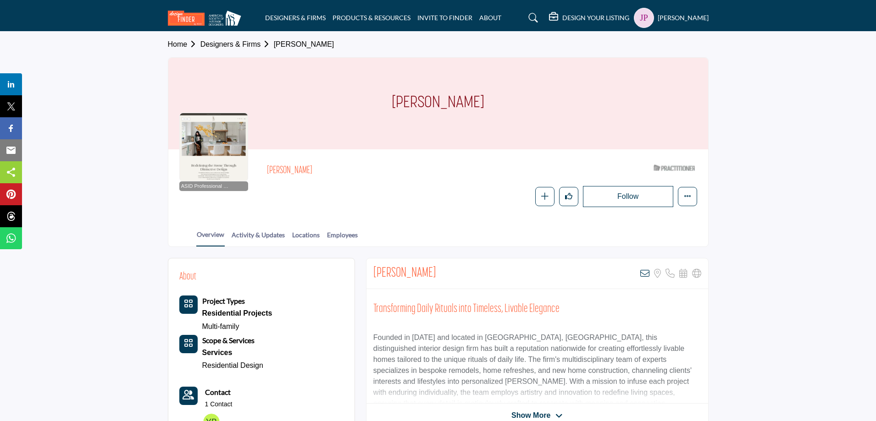
click at [401, 271] on h2 "[PERSON_NAME]" at bounding box center [404, 274] width 63 height 17
copy div "[PERSON_NAME]"
click at [644, 274] on icon at bounding box center [644, 273] width 9 height 9
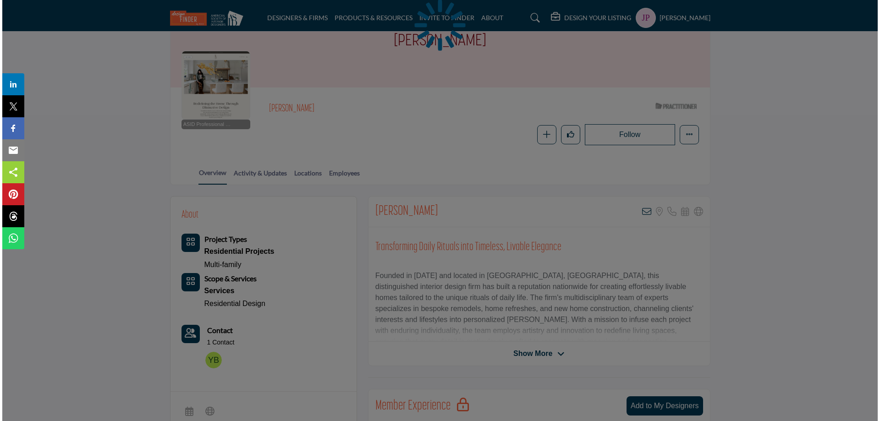
scroll to position [46, 0]
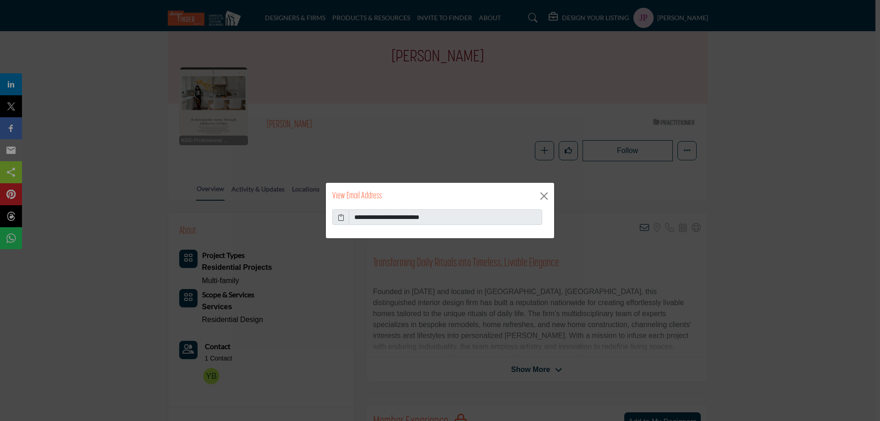
click at [341, 217] on icon at bounding box center [341, 218] width 6 height 10
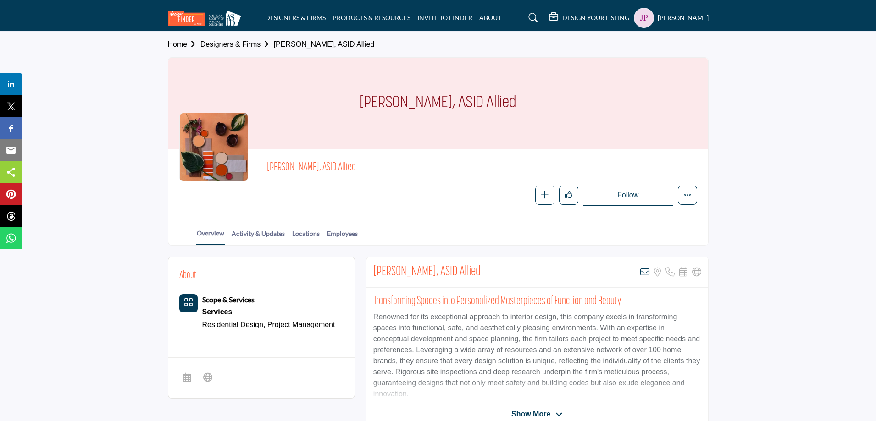
click at [380, 270] on h2 "[PERSON_NAME], ASID Allied" at bounding box center [426, 272] width 107 height 17
click at [388, 271] on h2 "[PERSON_NAME], ASID Allied" at bounding box center [426, 272] width 107 height 17
drag, startPoint x: 406, startPoint y: 270, endPoint x: 373, endPoint y: 276, distance: 33.6
click at [373, 276] on h2 "[PERSON_NAME], ASID Allied" at bounding box center [426, 272] width 107 height 17
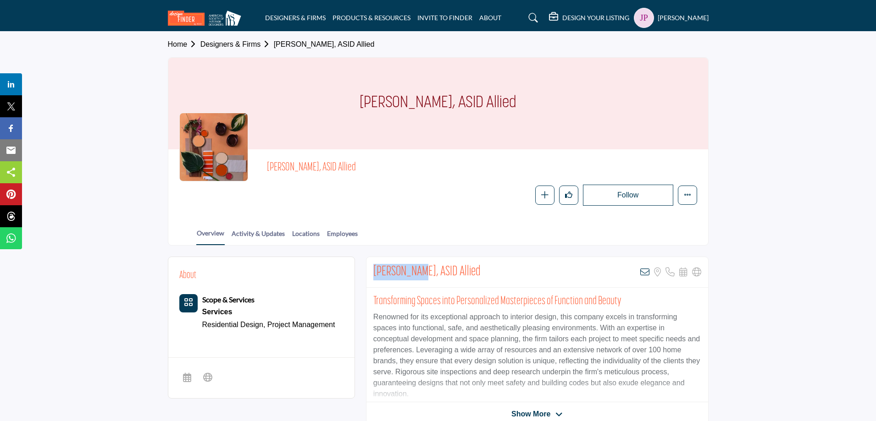
copy h2 "[PERSON_NAME]"
click at [644, 270] on icon at bounding box center [644, 272] width 9 height 9
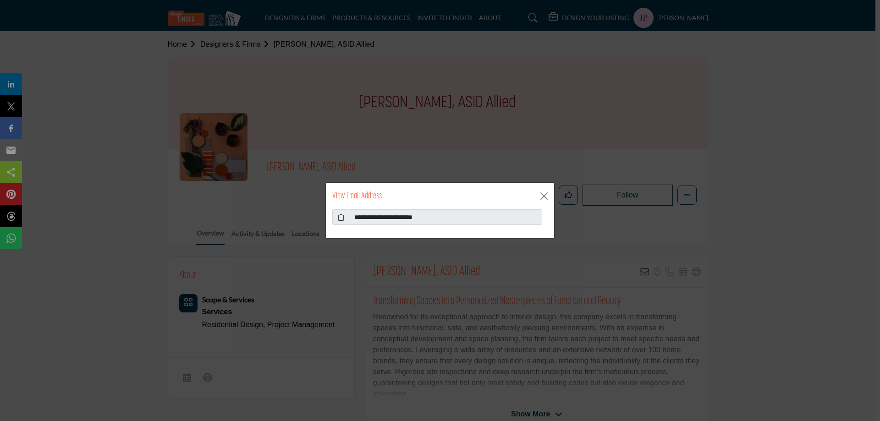
click at [338, 219] on icon at bounding box center [341, 218] width 6 height 10
click at [338, 218] on icon at bounding box center [341, 218] width 6 height 10
click at [544, 193] on button "Close" at bounding box center [544, 196] width 14 height 14
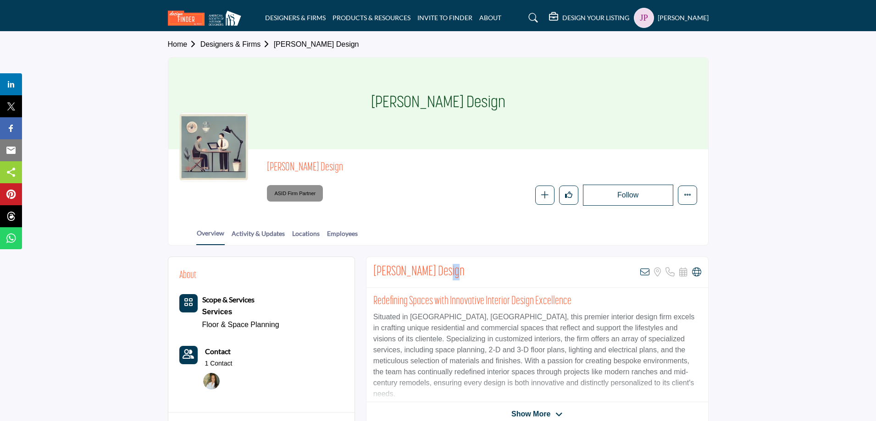
drag, startPoint x: 453, startPoint y: 272, endPoint x: 444, endPoint y: 274, distance: 8.9
click at [444, 274] on h2 "[PERSON_NAME] Design" at bounding box center [418, 272] width 91 height 17
drag, startPoint x: 455, startPoint y: 271, endPoint x: 375, endPoint y: 273, distance: 80.3
click at [375, 273] on div "Amy Friedberg Design View email address of this listing Sorry, but we don't hav…" at bounding box center [537, 272] width 342 height 31
copy h2 "Amy Friedberg Design"
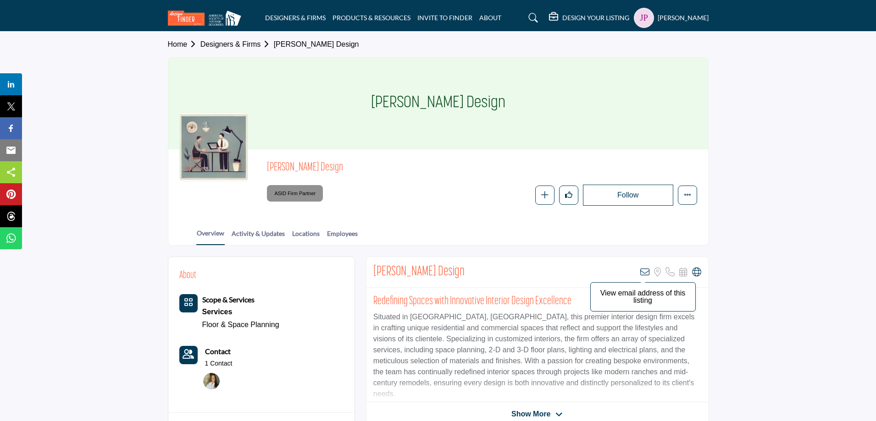
click at [643, 274] on icon at bounding box center [644, 272] width 9 height 9
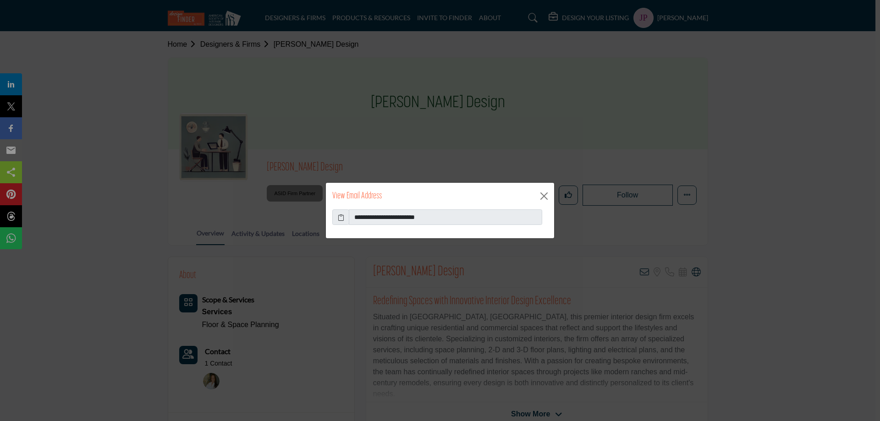
click at [343, 218] on icon at bounding box center [341, 218] width 6 height 10
click at [546, 194] on button "Close" at bounding box center [544, 196] width 14 height 14
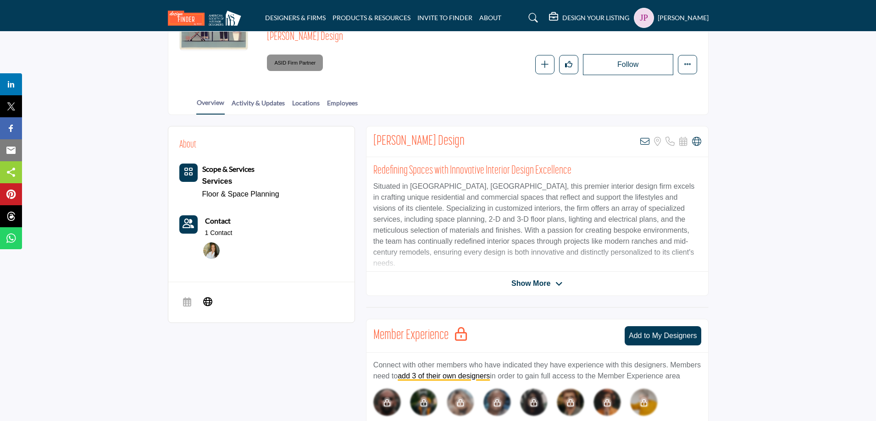
scroll to position [46, 0]
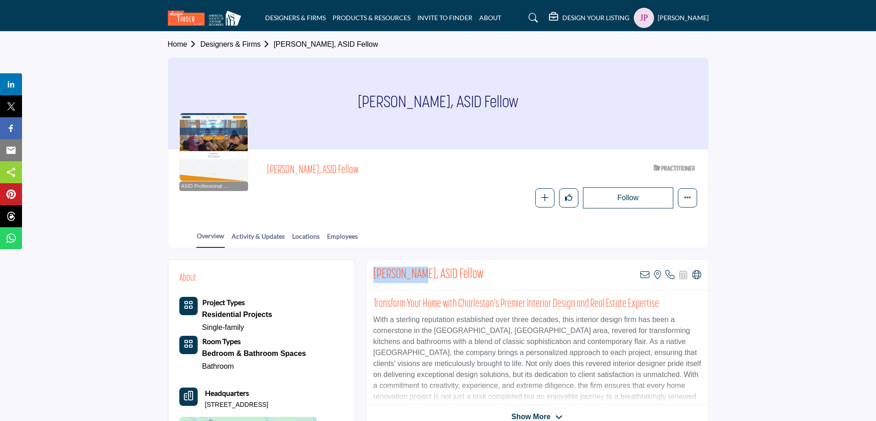
drag, startPoint x: 374, startPoint y: 274, endPoint x: 417, endPoint y: 270, distance: 42.9
click at [417, 270] on h2 "[PERSON_NAME], ASID Fellow" at bounding box center [428, 275] width 110 height 17
copy h2 "[PERSON_NAME]"
click at [643, 275] on icon at bounding box center [644, 275] width 9 height 9
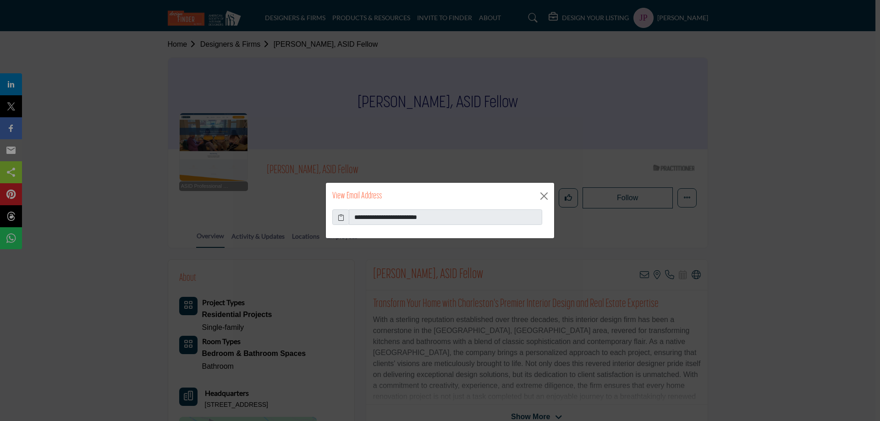
click at [336, 216] on span at bounding box center [340, 218] width 17 height 16
click at [340, 219] on icon at bounding box center [341, 218] width 6 height 10
click at [545, 199] on button "Close" at bounding box center [544, 196] width 14 height 14
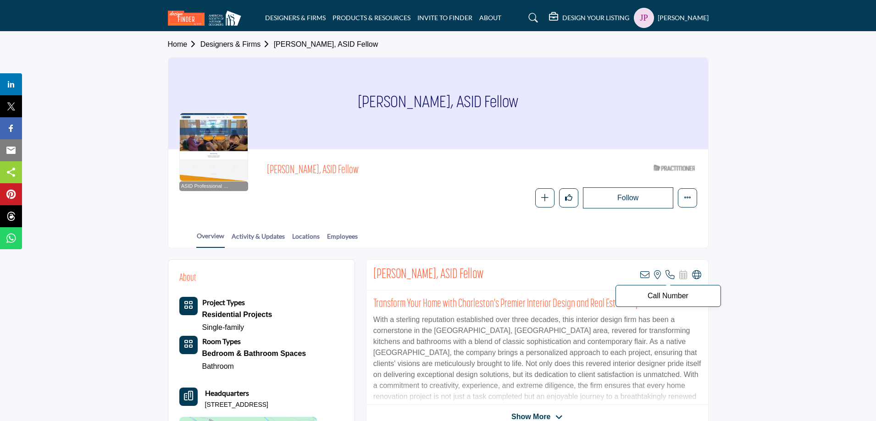
click at [668, 275] on icon at bounding box center [669, 275] width 9 height 9
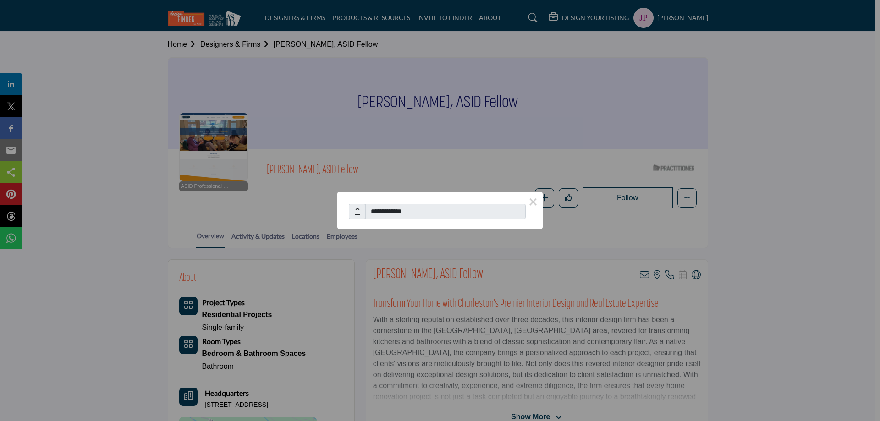
click at [359, 212] on icon at bounding box center [357, 212] width 6 height 10
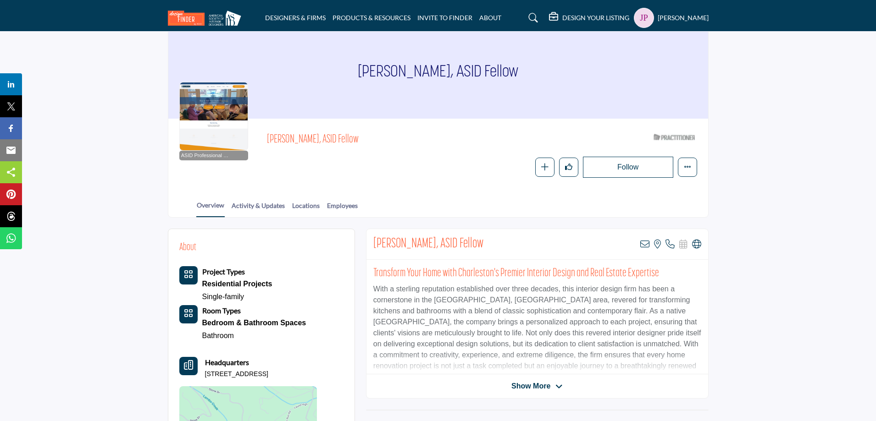
scroll to position [46, 0]
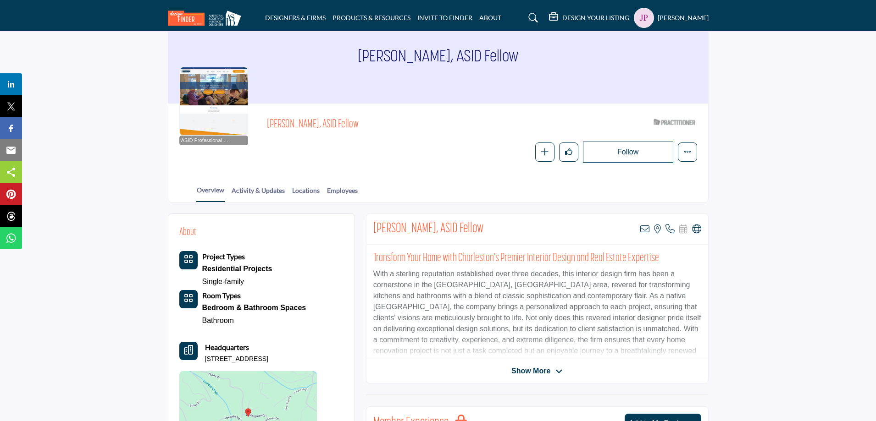
drag, startPoint x: 313, startPoint y: 358, endPoint x: 205, endPoint y: 362, distance: 108.8
click at [205, 362] on div "Headquarters 34 Wintergreen Dr, 28712-9107, USA" at bounding box center [248, 353] width 138 height 22
copy p "34 Wintergreen Dr, 28712-9107, USA"
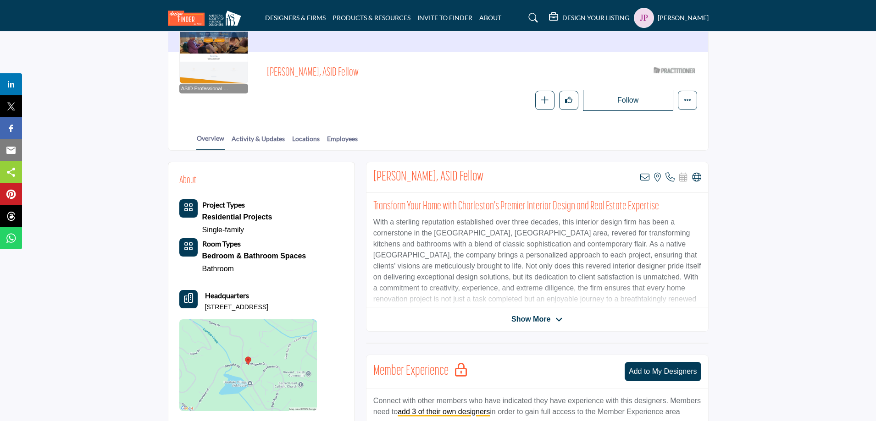
scroll to position [92, 0]
